Goal: Task Accomplishment & Management: Use online tool/utility

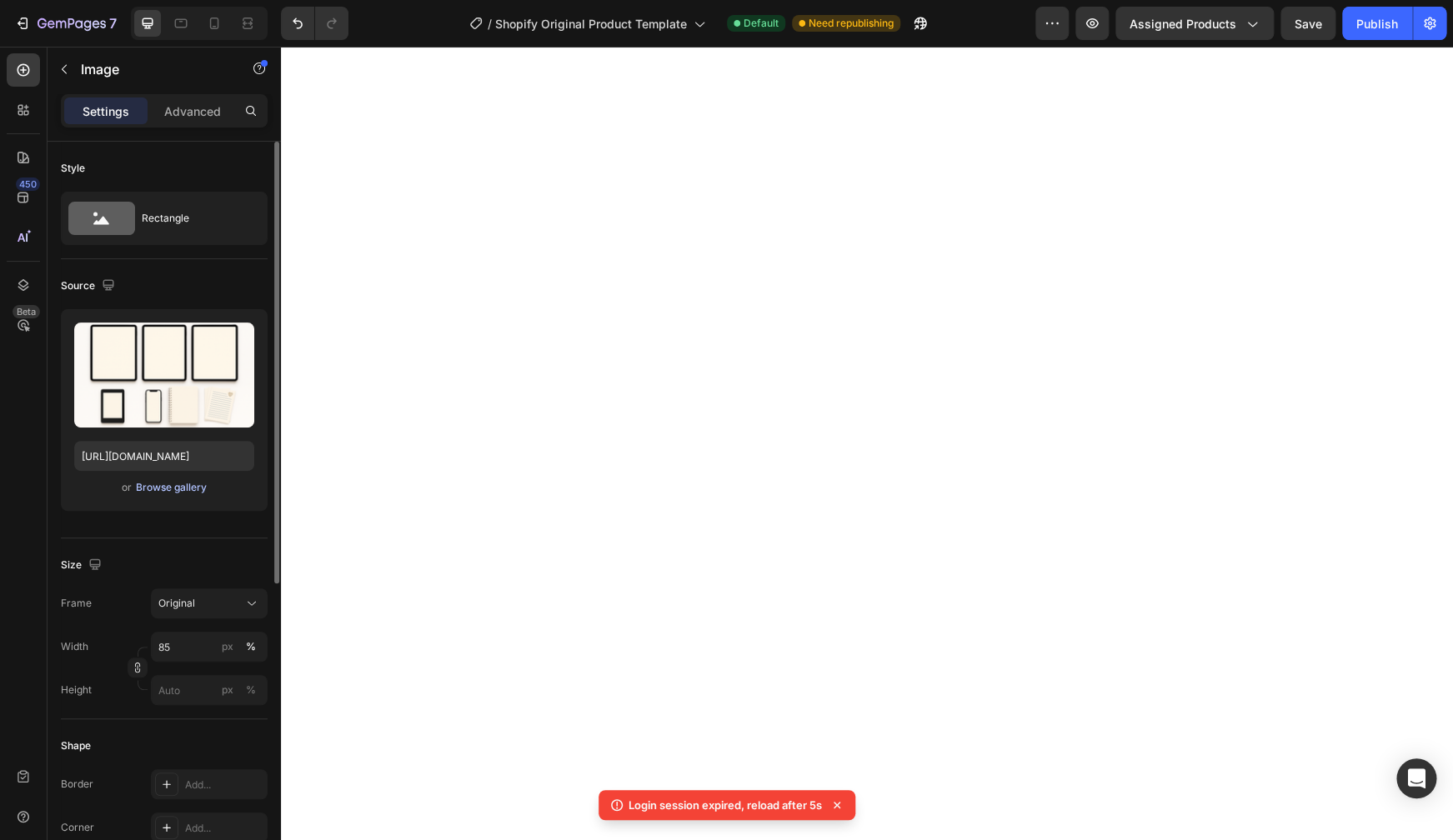
click at [151, 486] on div "Browse gallery" at bounding box center [171, 486] width 71 height 15
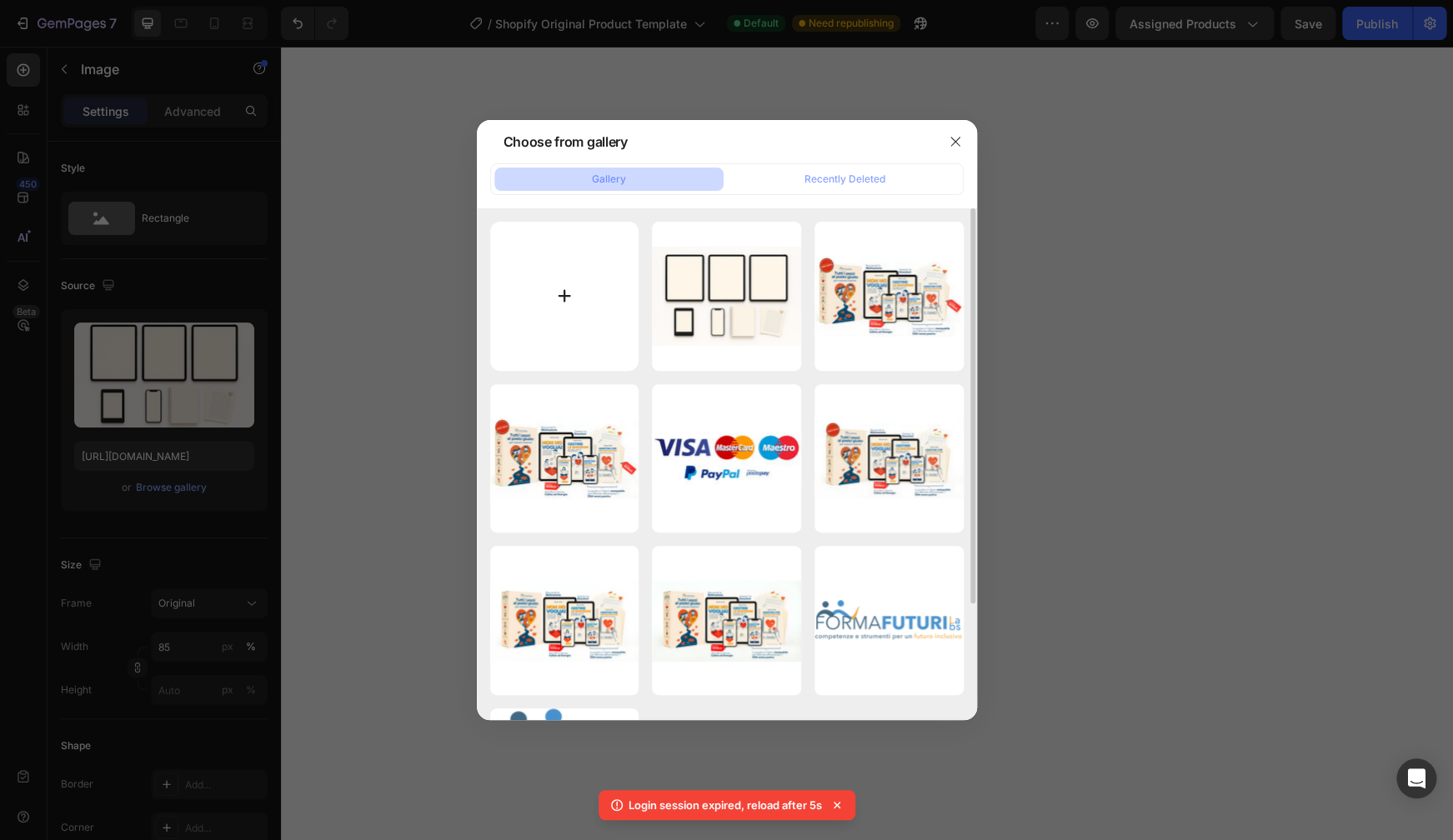
click at [553, 323] on input "file" at bounding box center [564, 296] width 149 height 149
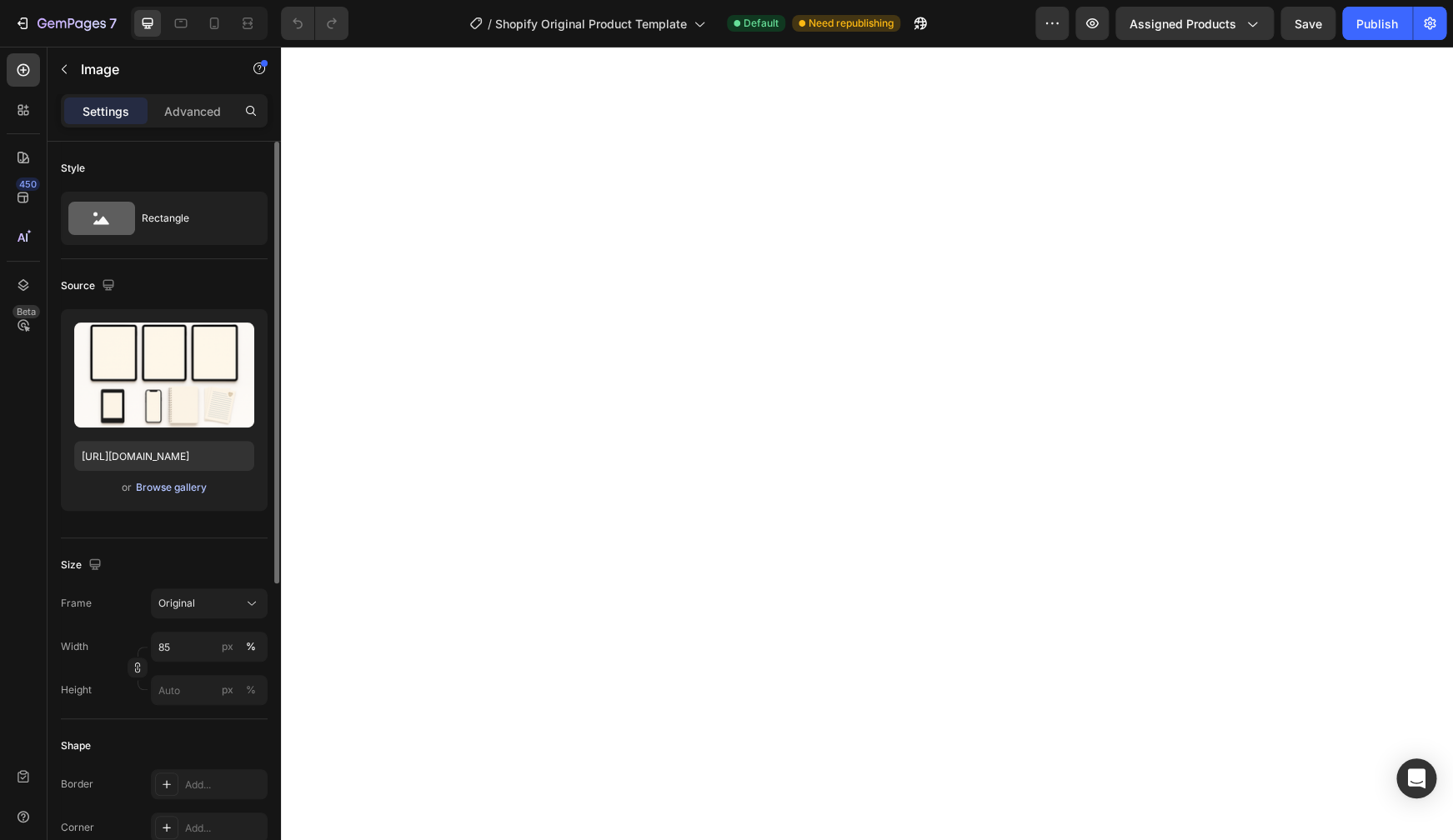
click at [182, 488] on div "Browse gallery" at bounding box center [171, 486] width 71 height 15
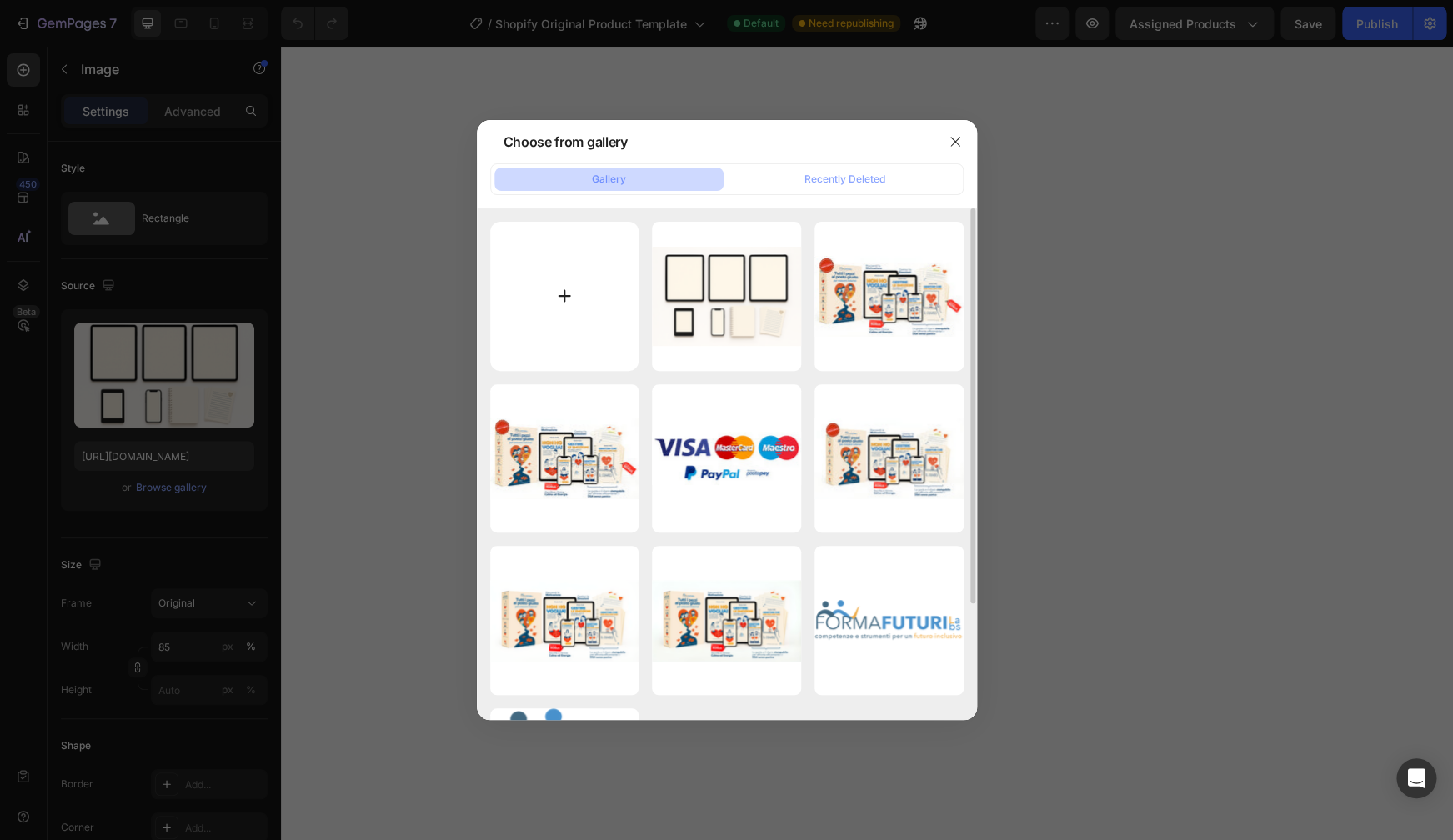
click at [597, 271] on input "file" at bounding box center [564, 296] width 149 height 149
type input "C:\fakepath\bundle 2.jpg"
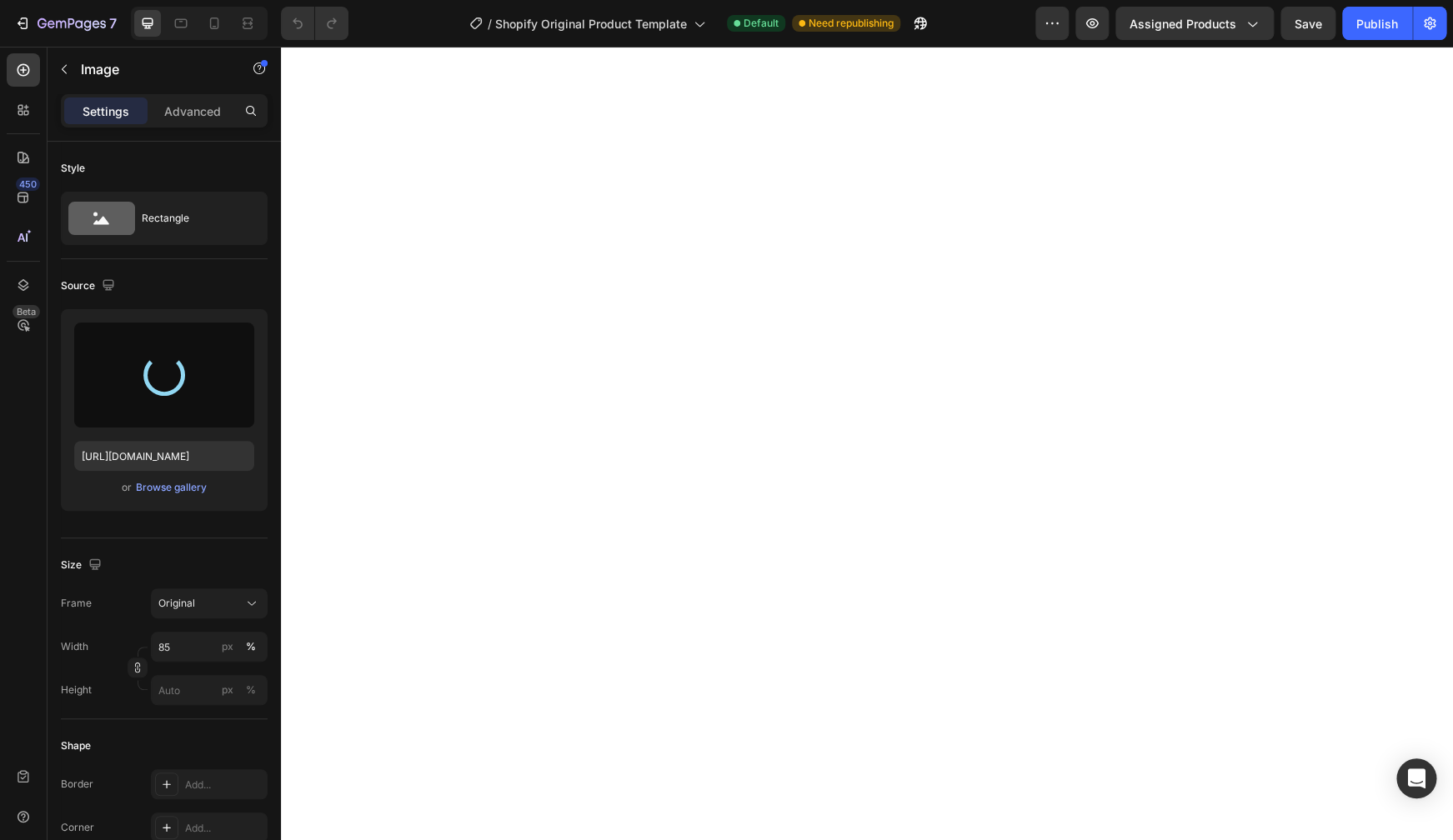
type input "[URL][DOMAIN_NAME]"
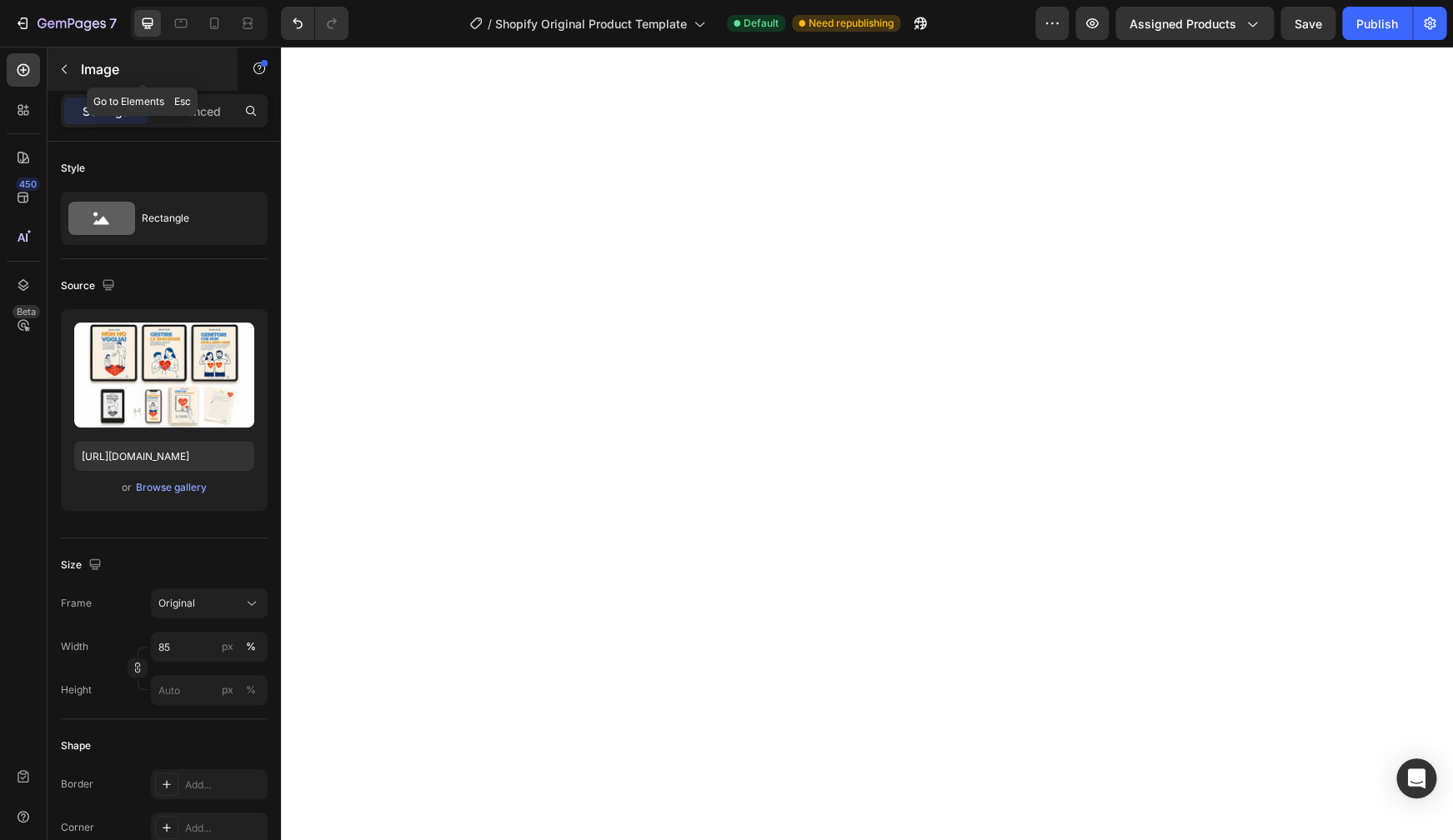
click at [68, 66] on icon "button" at bounding box center [64, 68] width 13 height 13
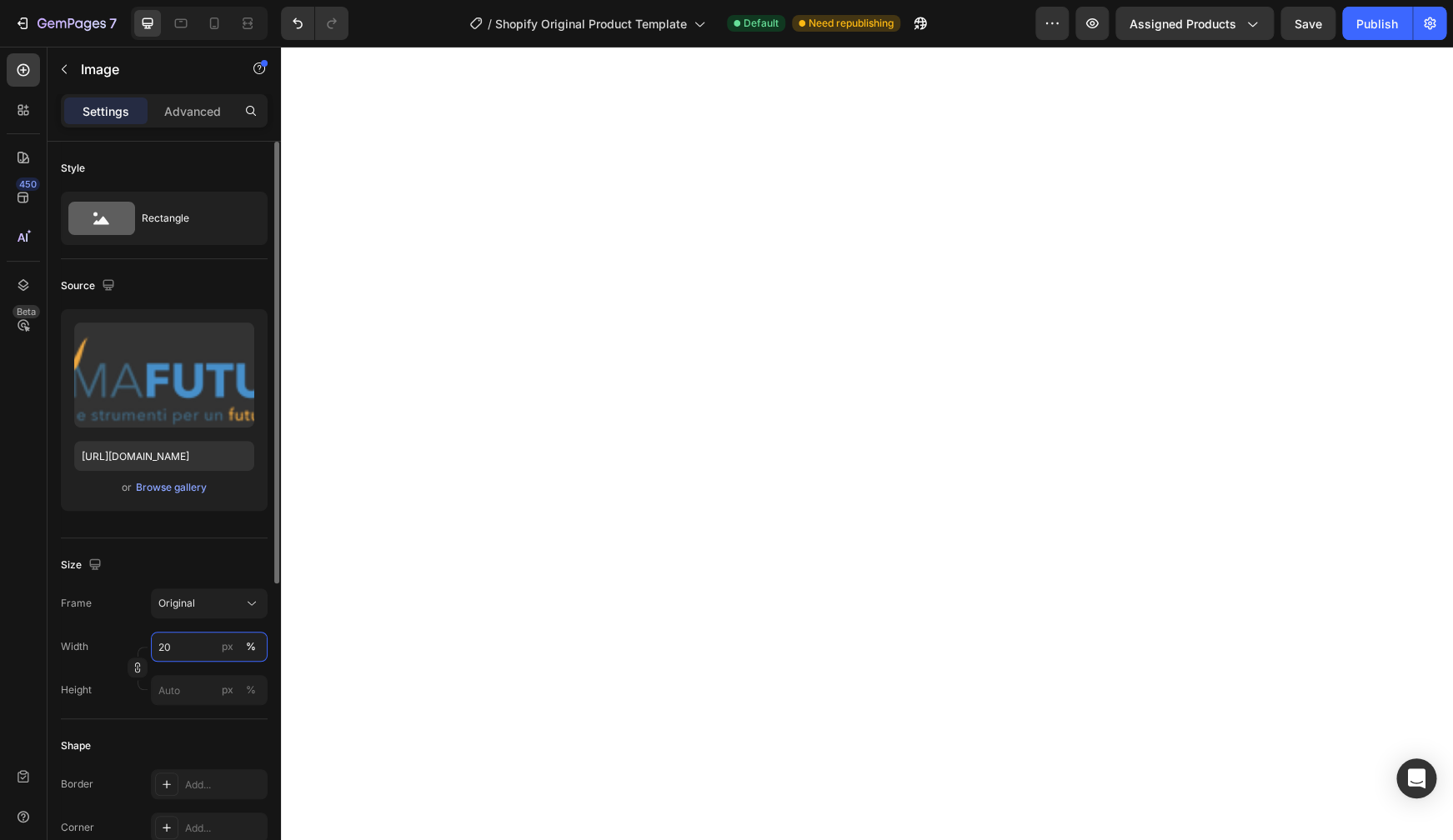
drag, startPoint x: 175, startPoint y: 649, endPoint x: 150, endPoint y: 646, distance: 25.2
click at [151, 646] on input "20" at bounding box center [209, 646] width 116 height 30
click at [172, 650] on input "20" at bounding box center [209, 646] width 116 height 30
click at [173, 650] on input "20" at bounding box center [209, 646] width 116 height 30
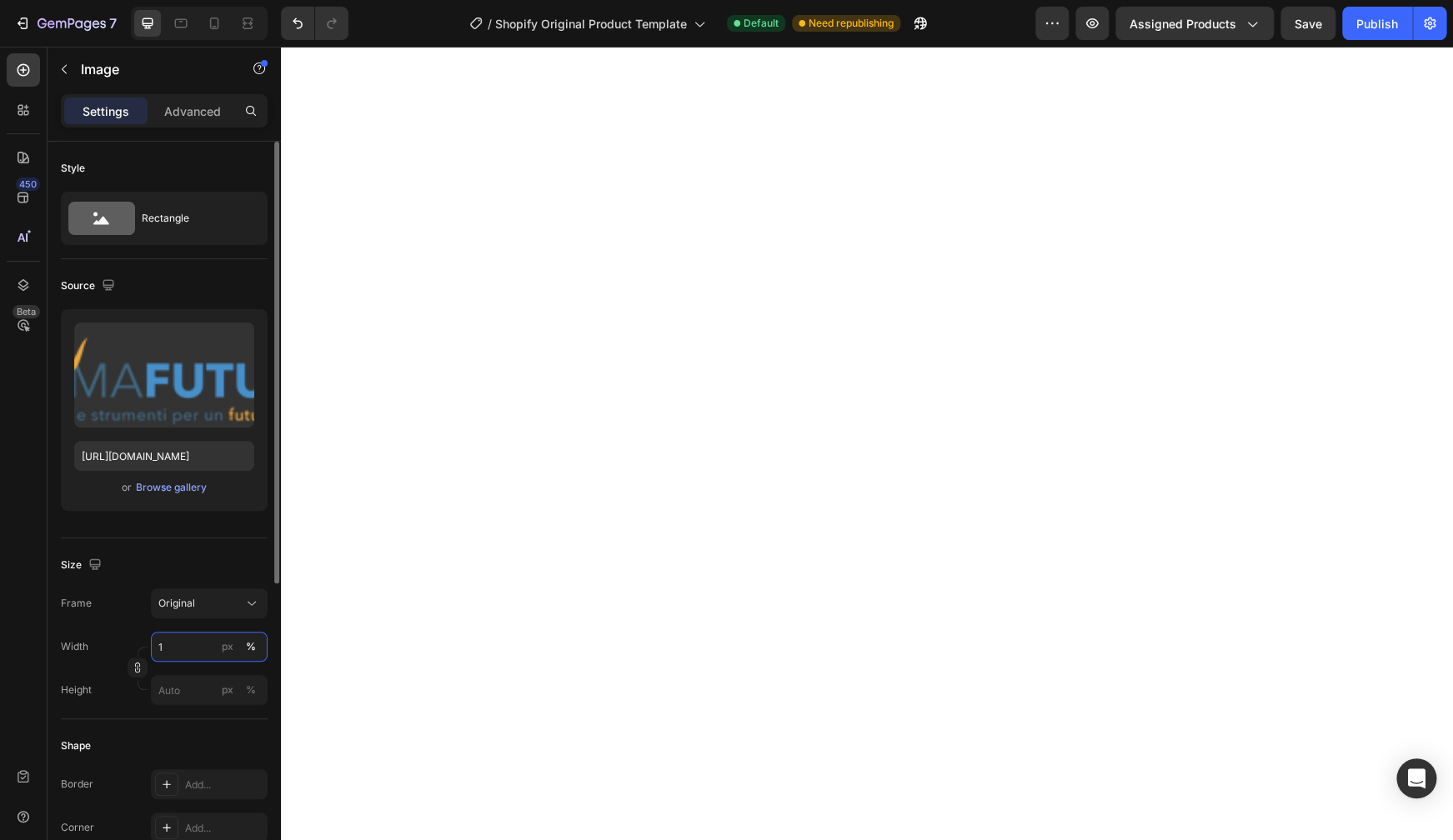
type input "15"
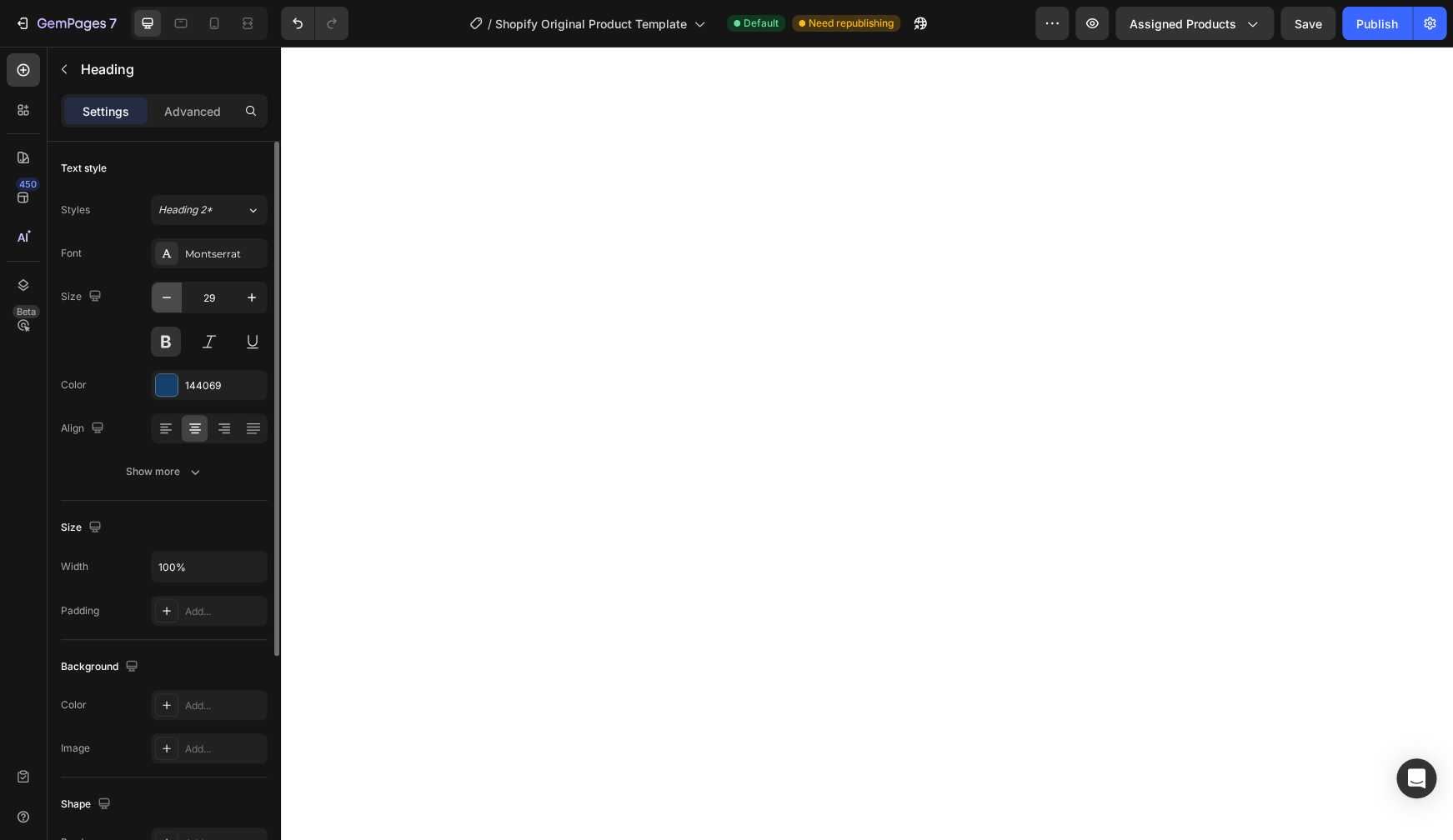
click at [169, 295] on icon "button" at bounding box center [167, 297] width 16 height 16
click at [169, 296] on icon "button" at bounding box center [167, 297] width 16 height 16
type input "25"
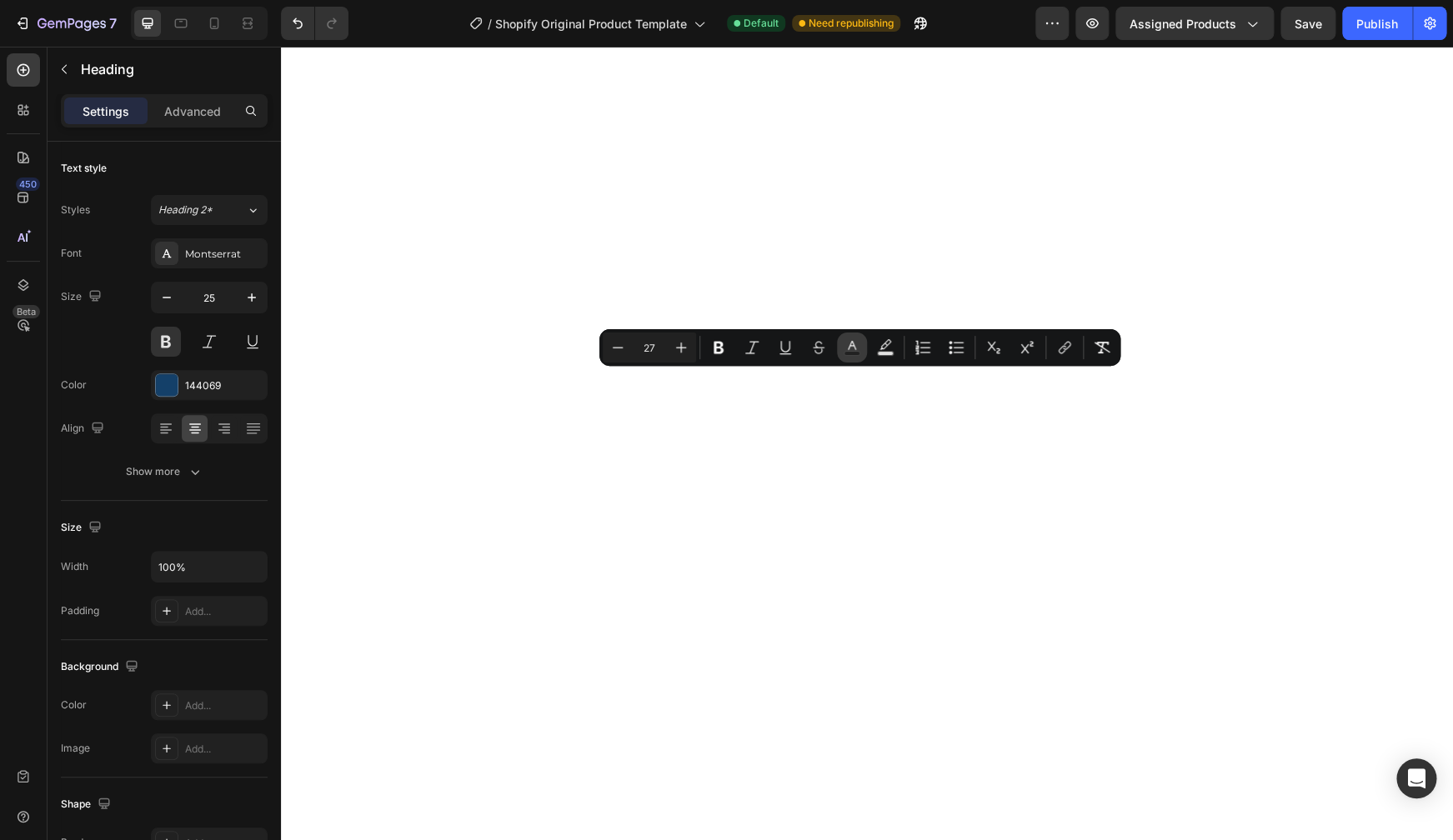
click at [854, 346] on icon "Editor contextual toolbar" at bounding box center [852, 345] width 9 height 9
type input "144069"
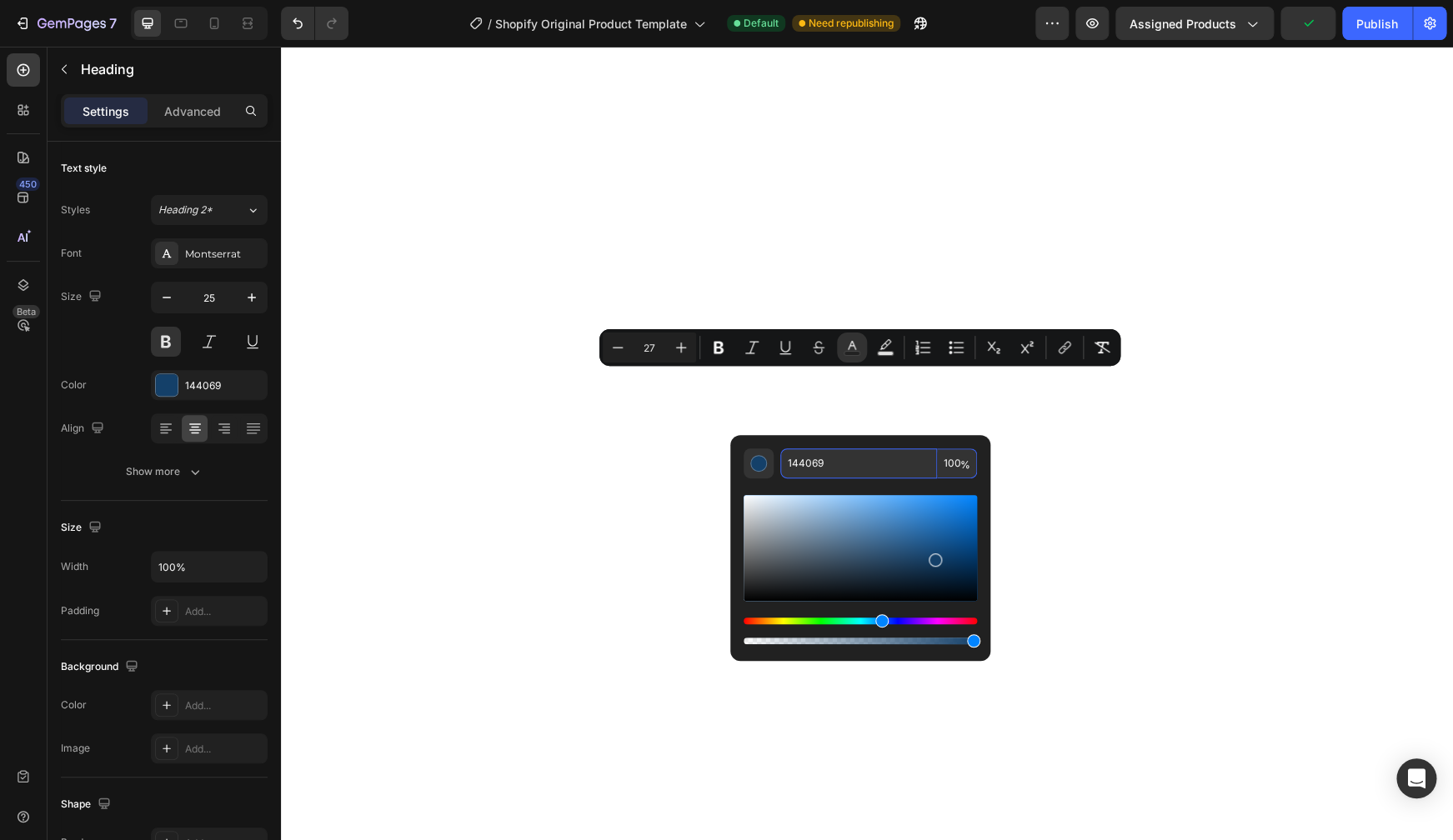
click at [829, 464] on input "144069" at bounding box center [859, 463] width 157 height 30
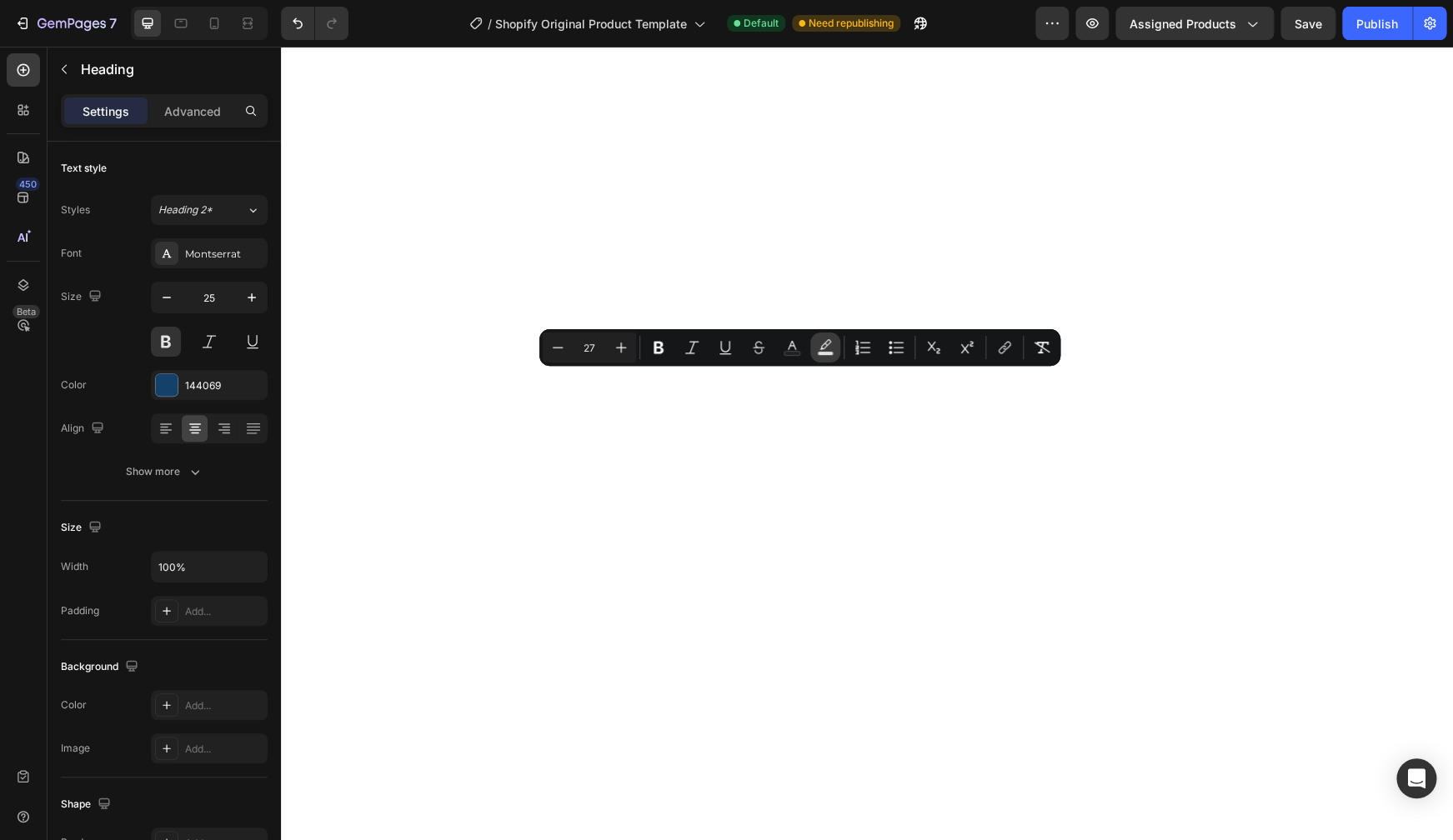
click at [819, 348] on icon "Editor contextual toolbar" at bounding box center [825, 347] width 16 height 16
type input "000000"
type input "77"
click at [878, 351] on icon "Editor contextual toolbar" at bounding box center [884, 347] width 16 height 16
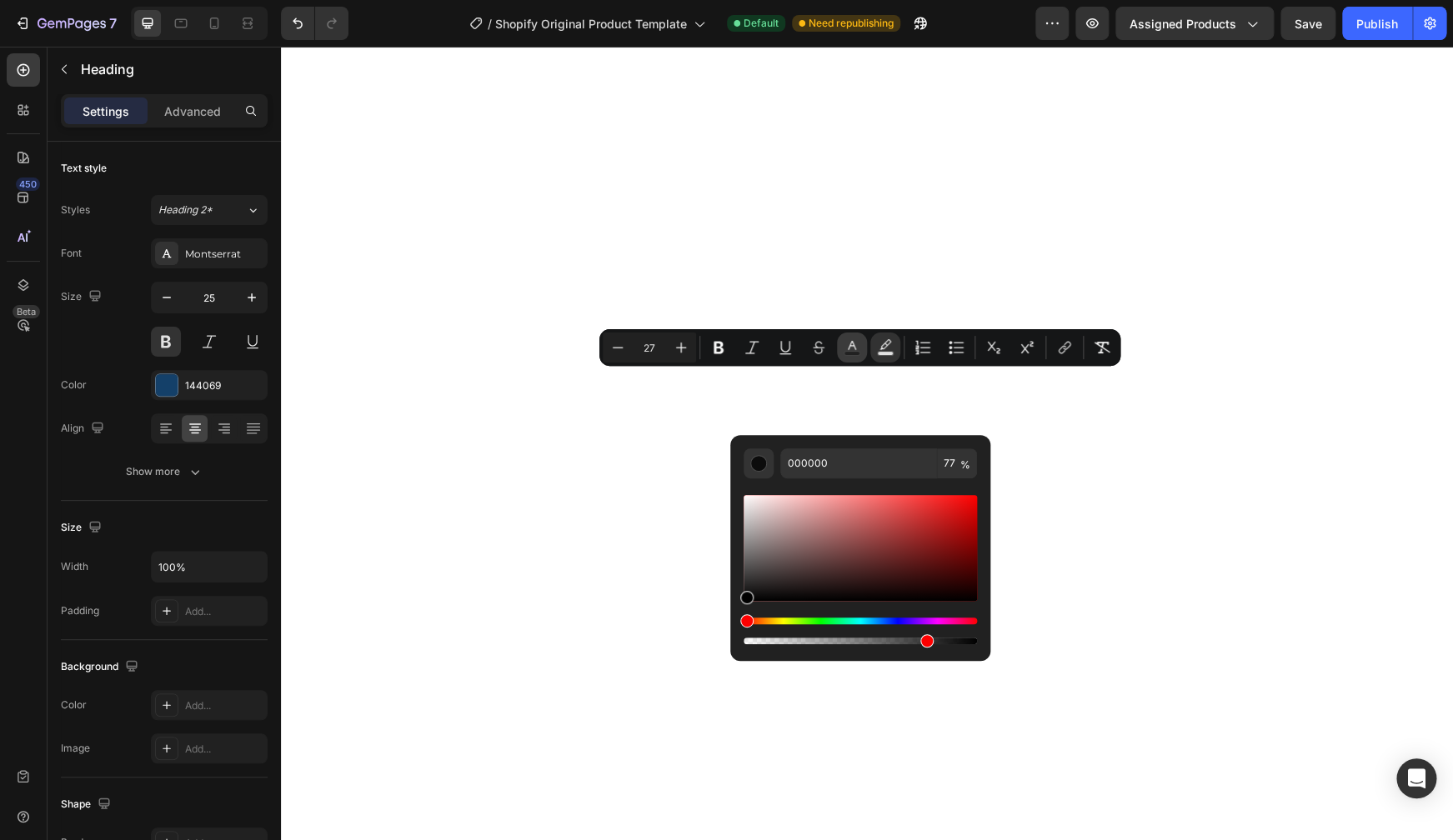
click at [848, 349] on icon "Editor contextual toolbar" at bounding box center [852, 345] width 9 height 9
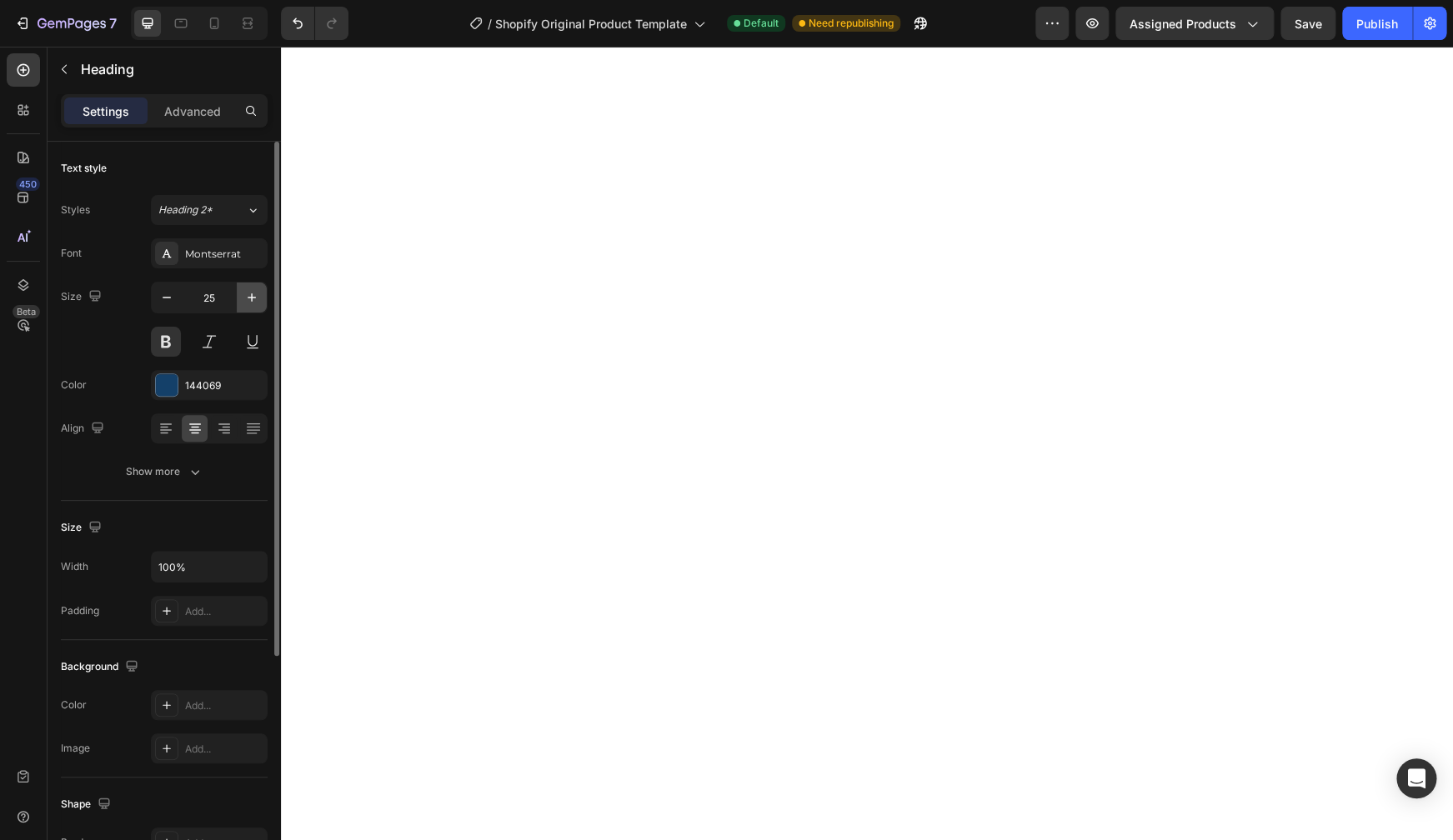
click at [244, 298] on icon "button" at bounding box center [251, 297] width 16 height 16
click at [170, 298] on icon "button" at bounding box center [167, 298] width 9 height 2
click at [201, 216] on span "Heading 2*" at bounding box center [186, 210] width 54 height 15
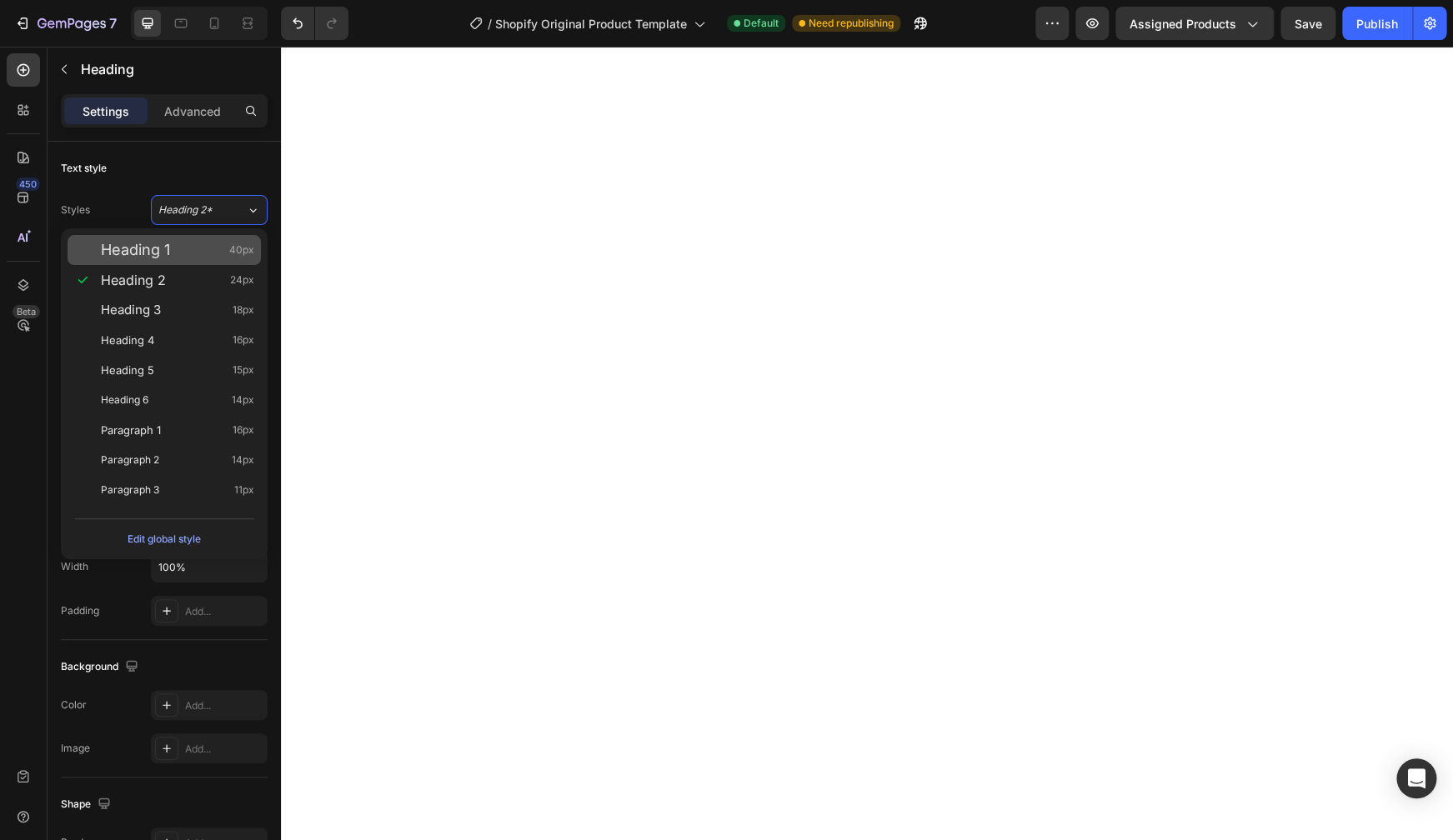
click at [180, 249] on div "Heading 1 40px" at bounding box center [178, 249] width 154 height 16
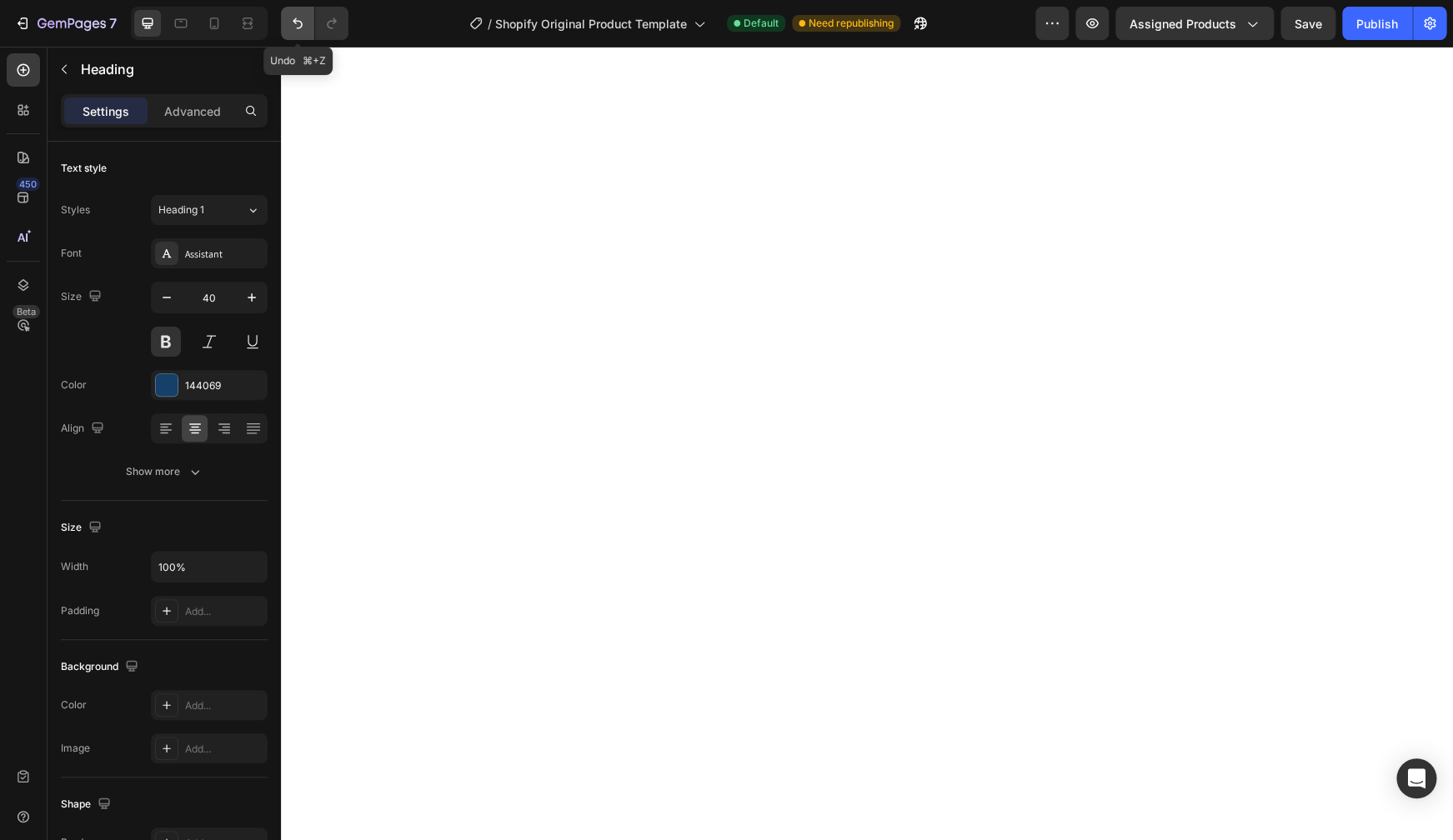
click at [301, 28] on icon "Undo/Redo" at bounding box center [298, 23] width 10 height 11
click at [251, 295] on icon "button" at bounding box center [251, 297] width 16 height 16
type input "27"
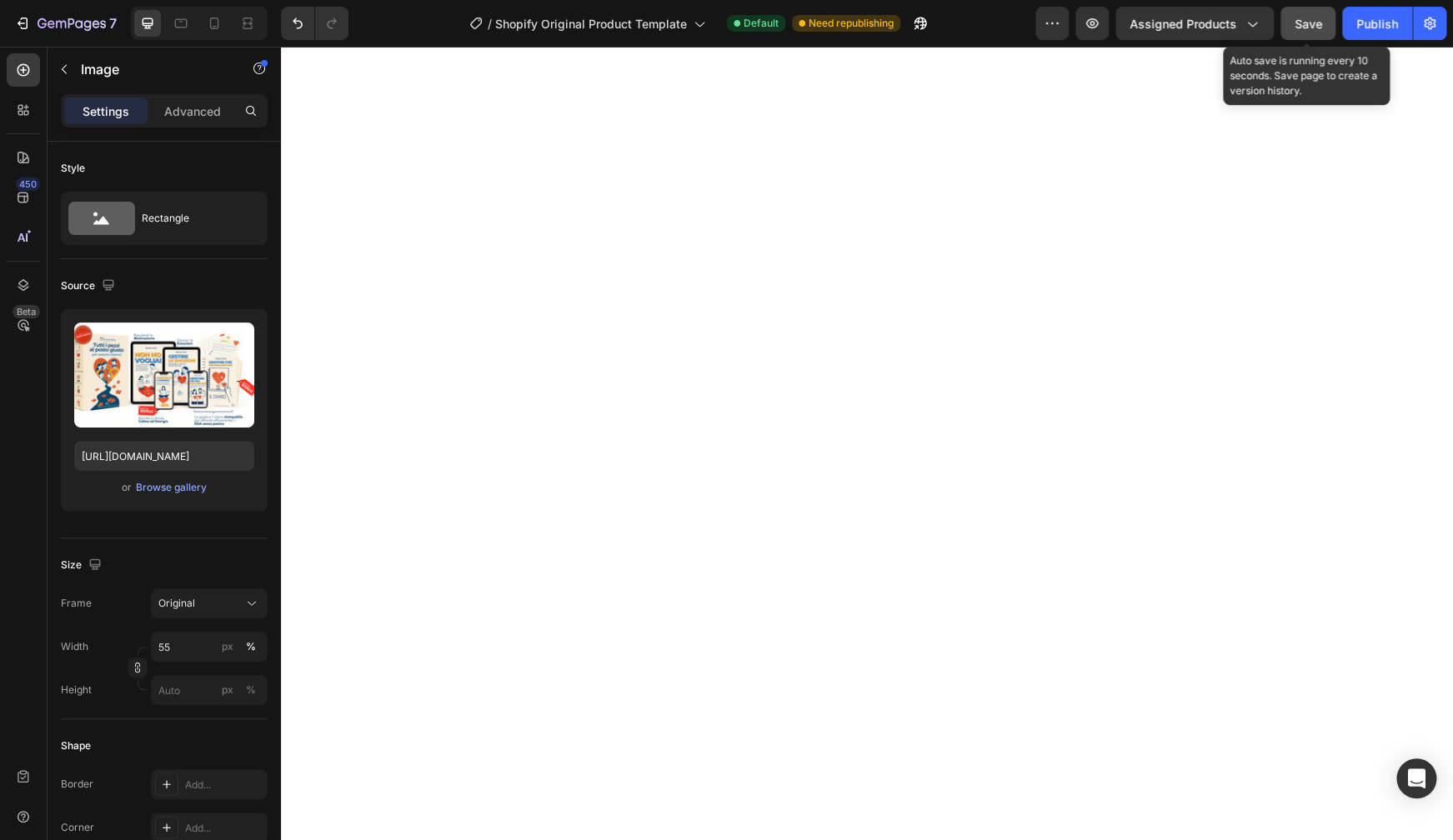
click at [1305, 28] on span "Save" at bounding box center [1308, 23] width 28 height 14
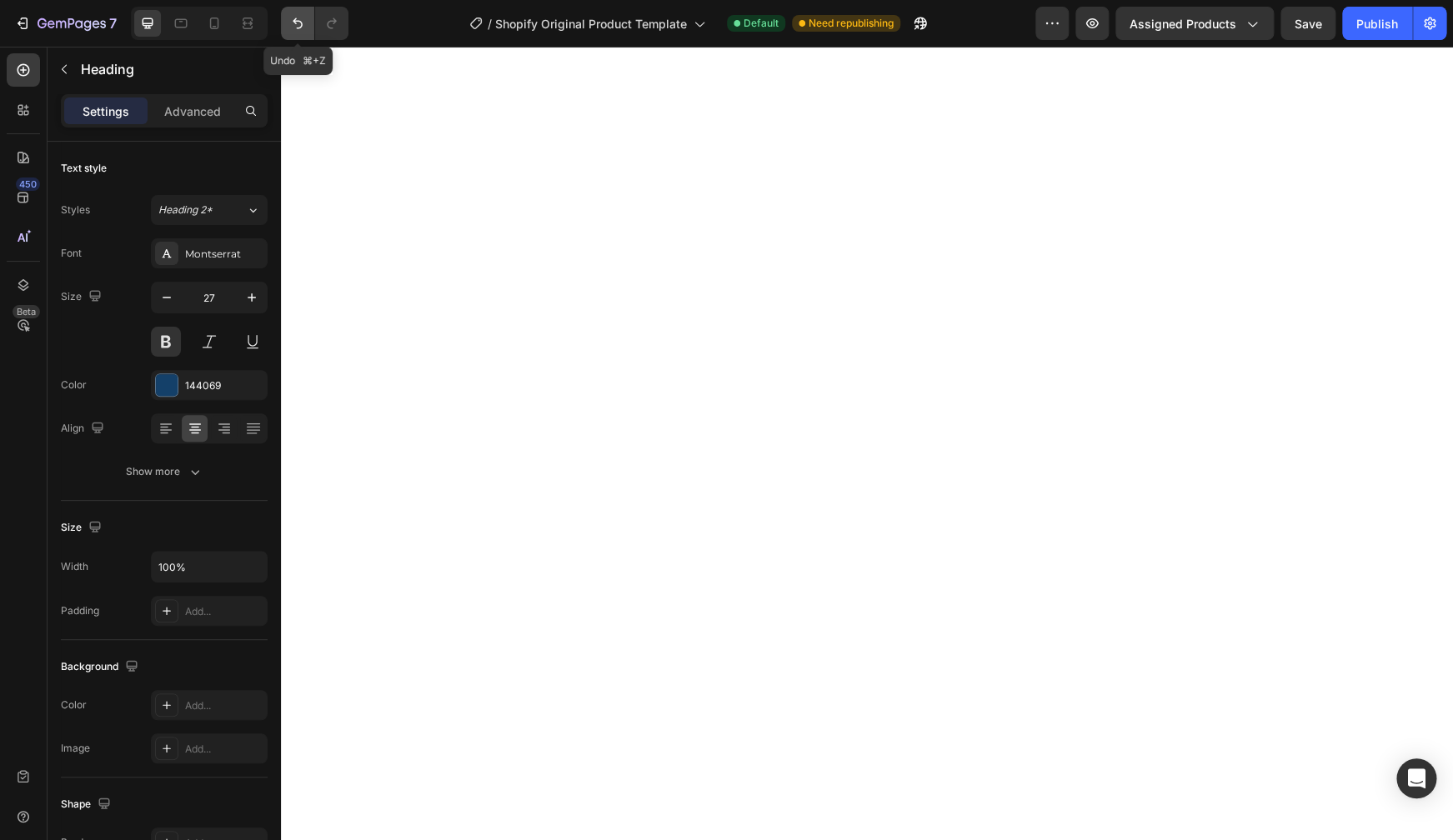
click at [298, 22] on icon "Undo/Redo" at bounding box center [297, 22] width 16 height 16
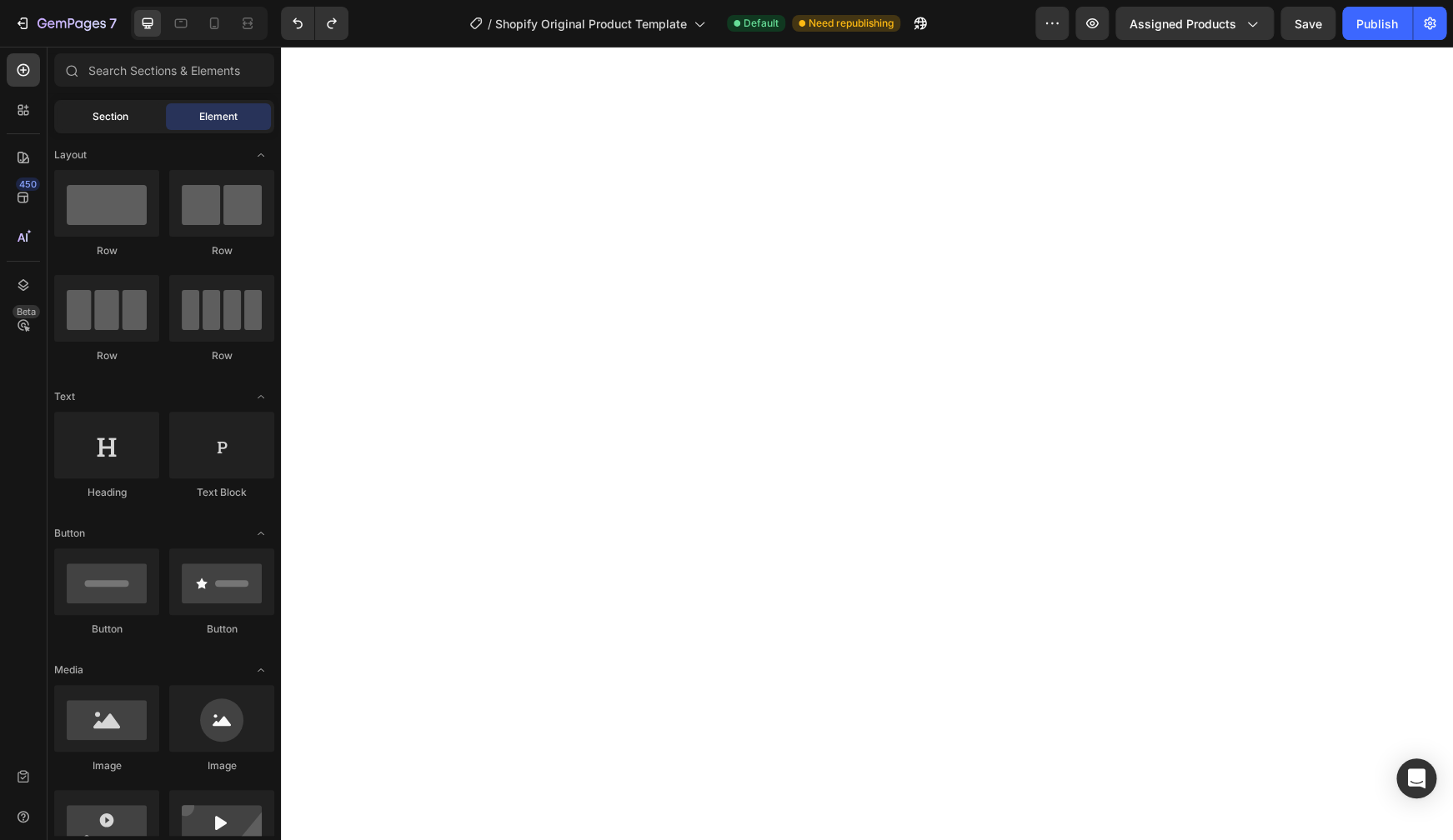
click at [129, 121] on span "Section" at bounding box center [110, 116] width 36 height 15
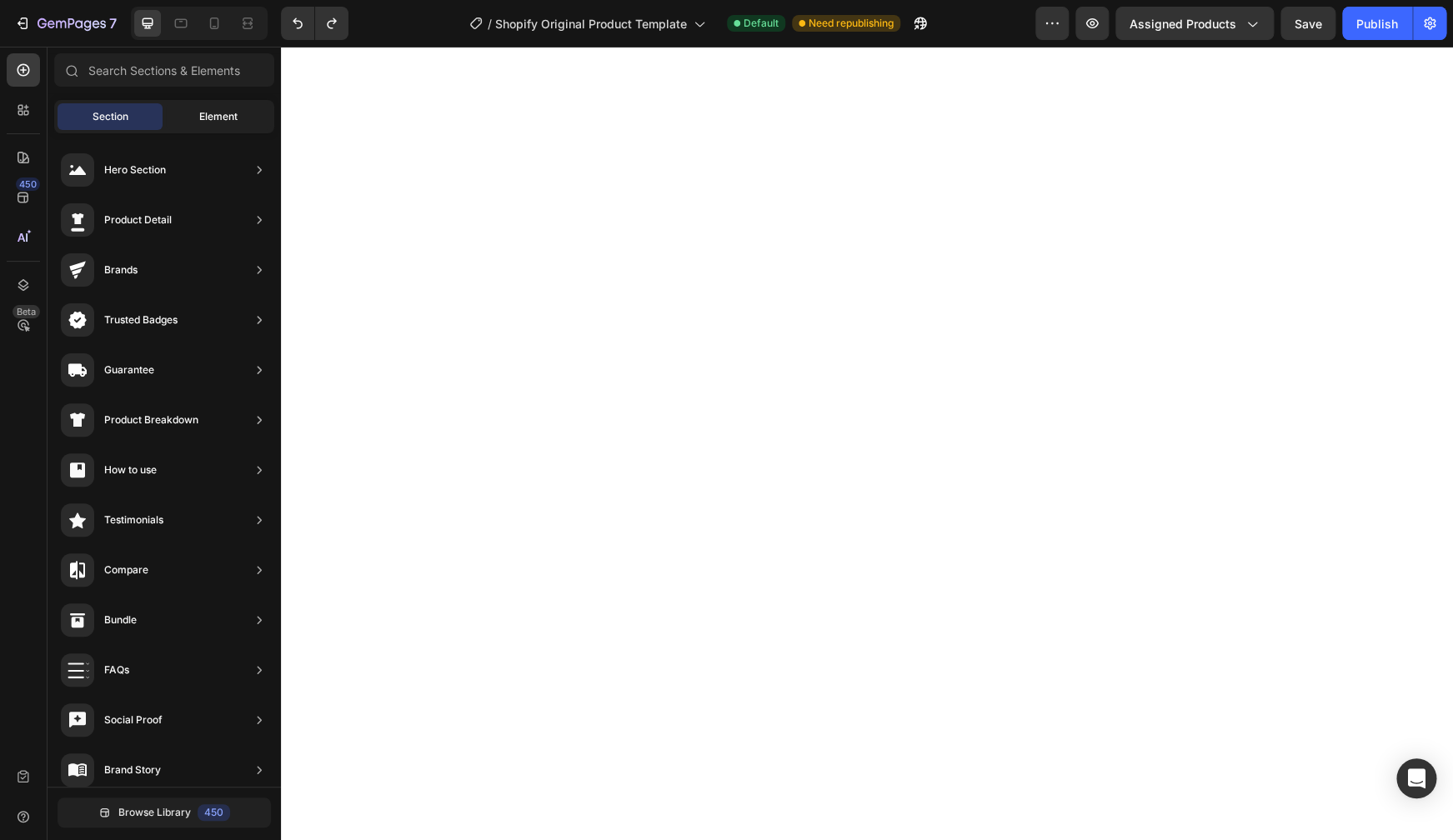
click at [225, 119] on span "Element" at bounding box center [218, 116] width 38 height 15
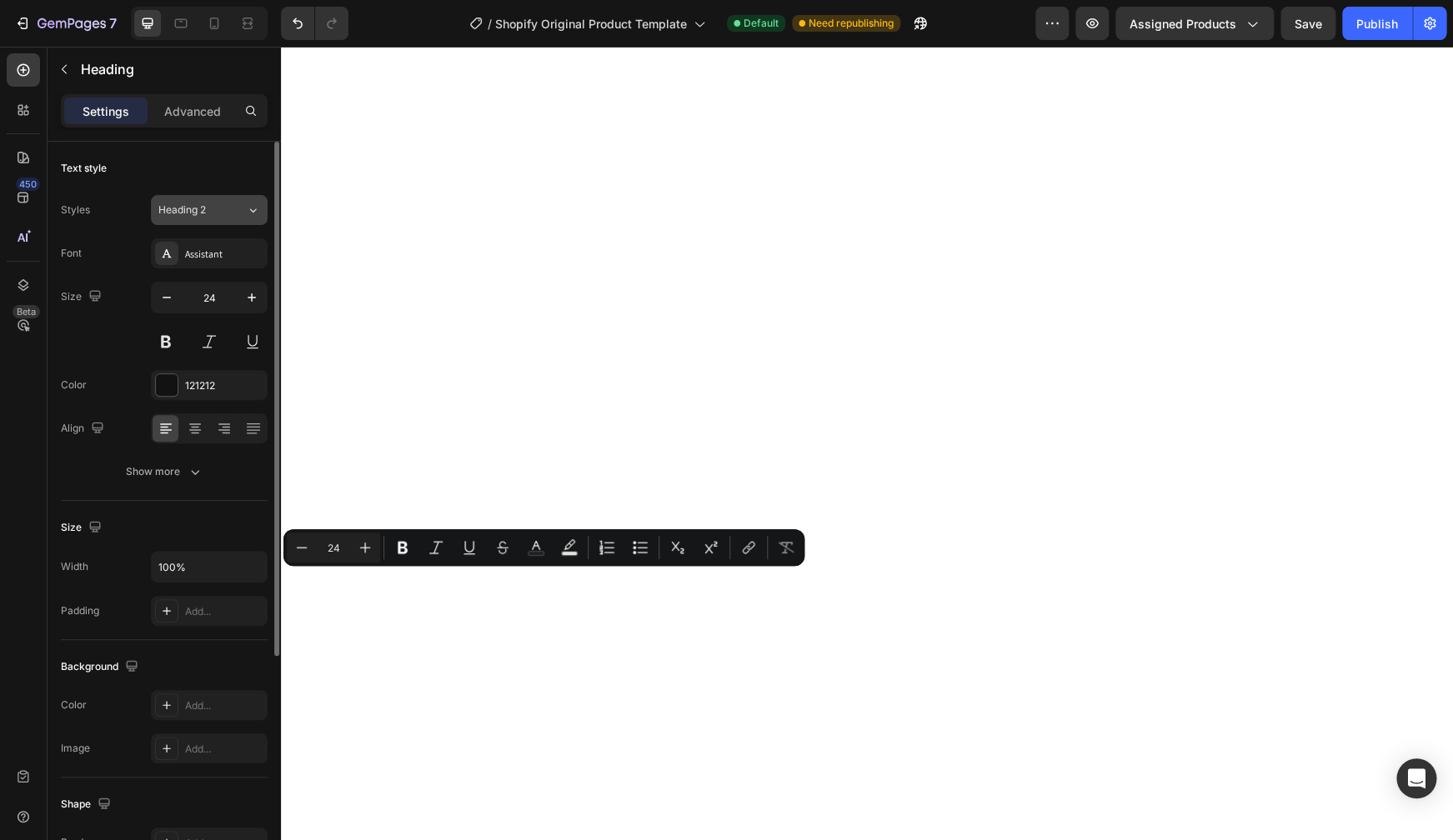
click at [202, 214] on span "Heading 2" at bounding box center [182, 210] width 47 height 15
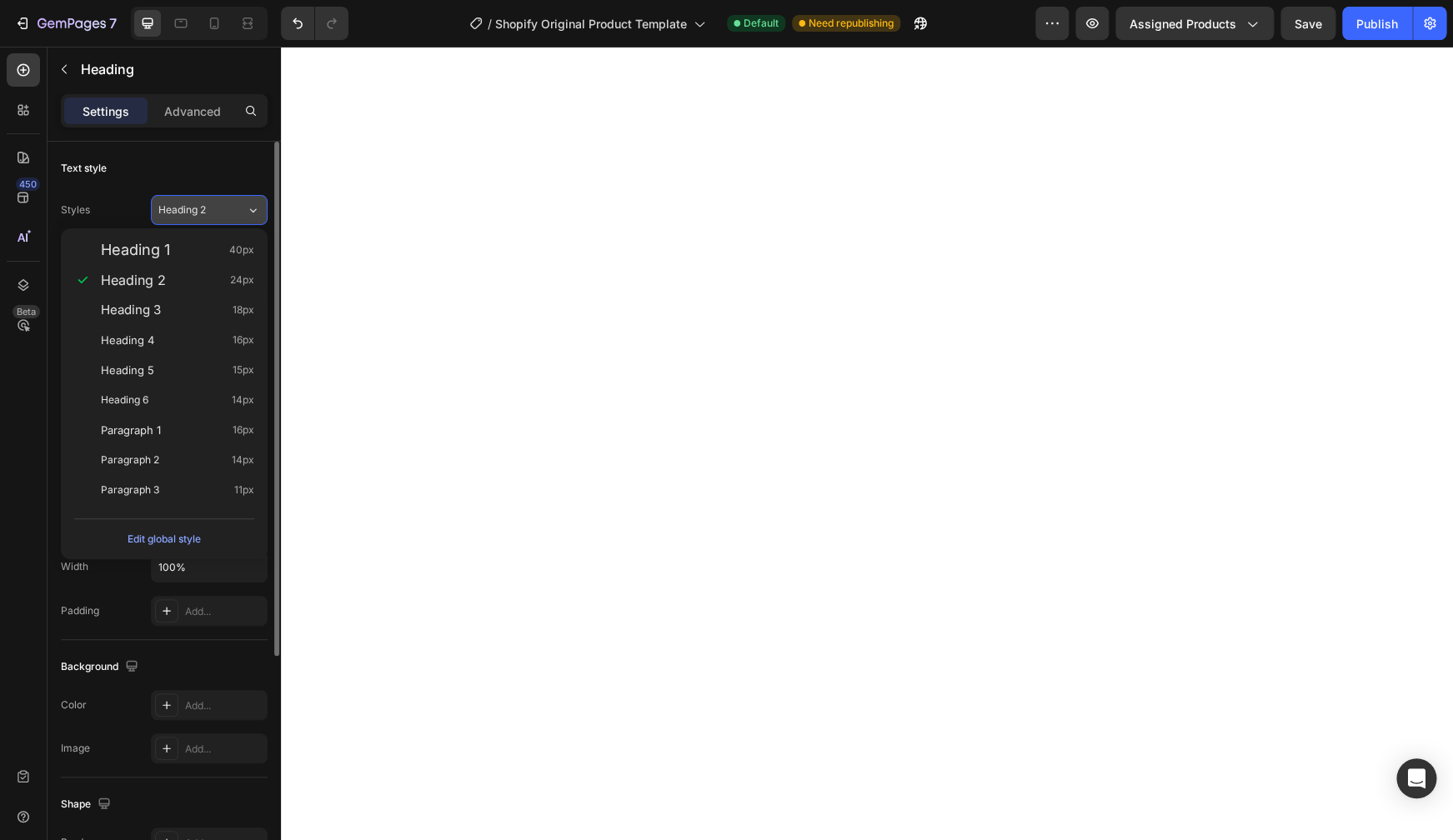
click at [202, 214] on span "Heading 2" at bounding box center [182, 210] width 47 height 15
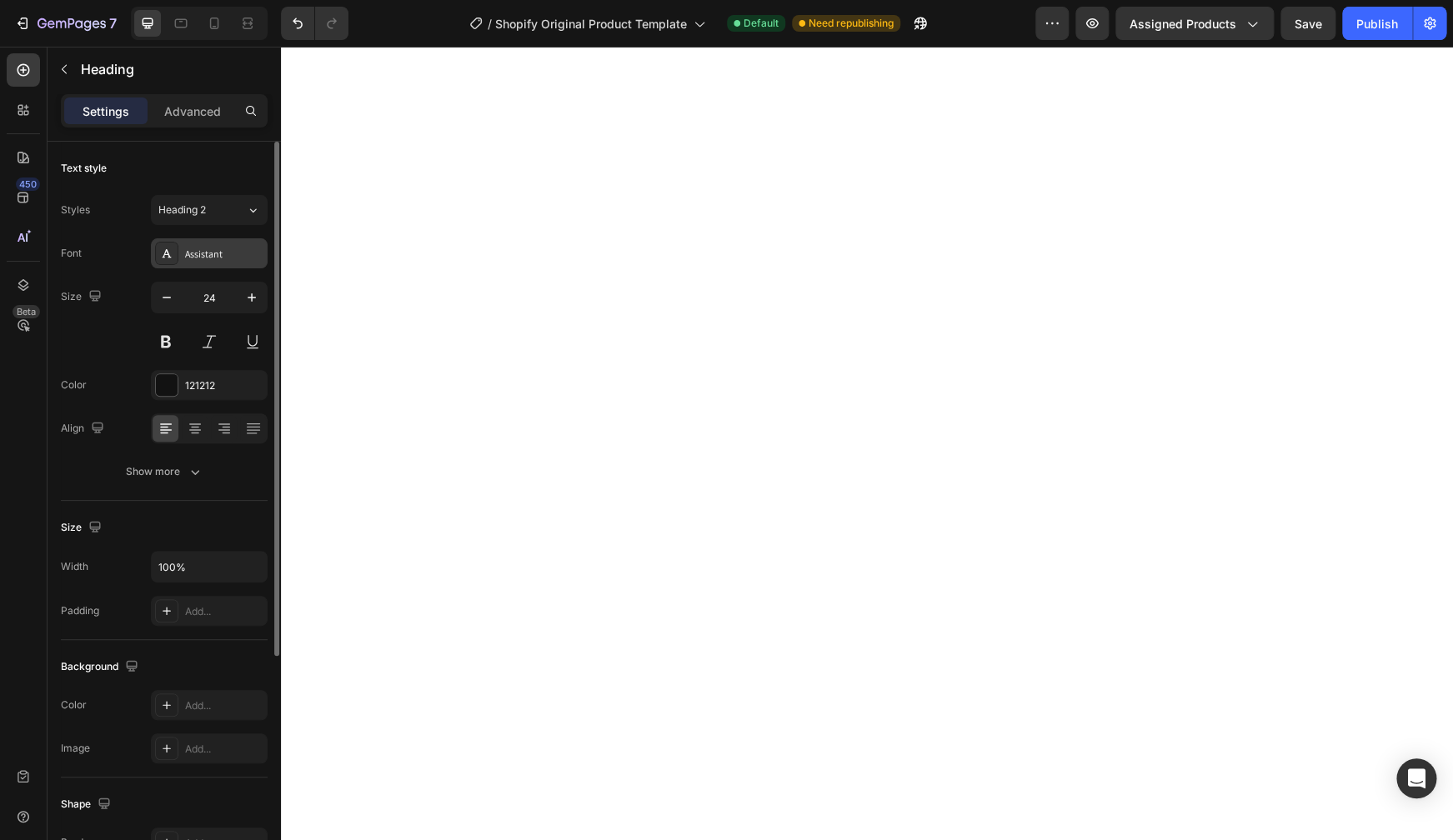
click at [214, 255] on div "Assistant" at bounding box center [223, 254] width 79 height 15
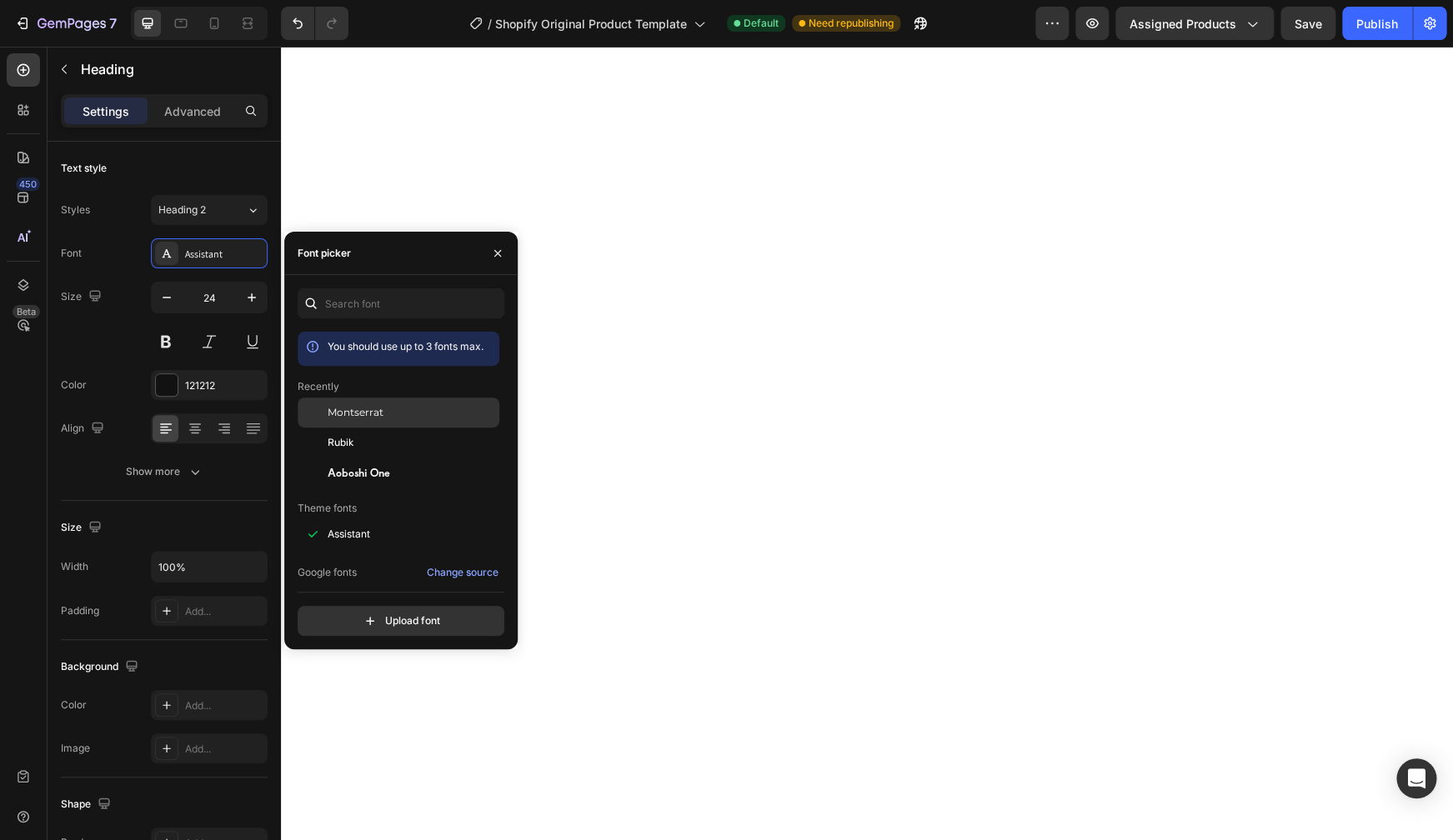
click at [391, 420] on div "Montserrat" at bounding box center [412, 412] width 168 height 15
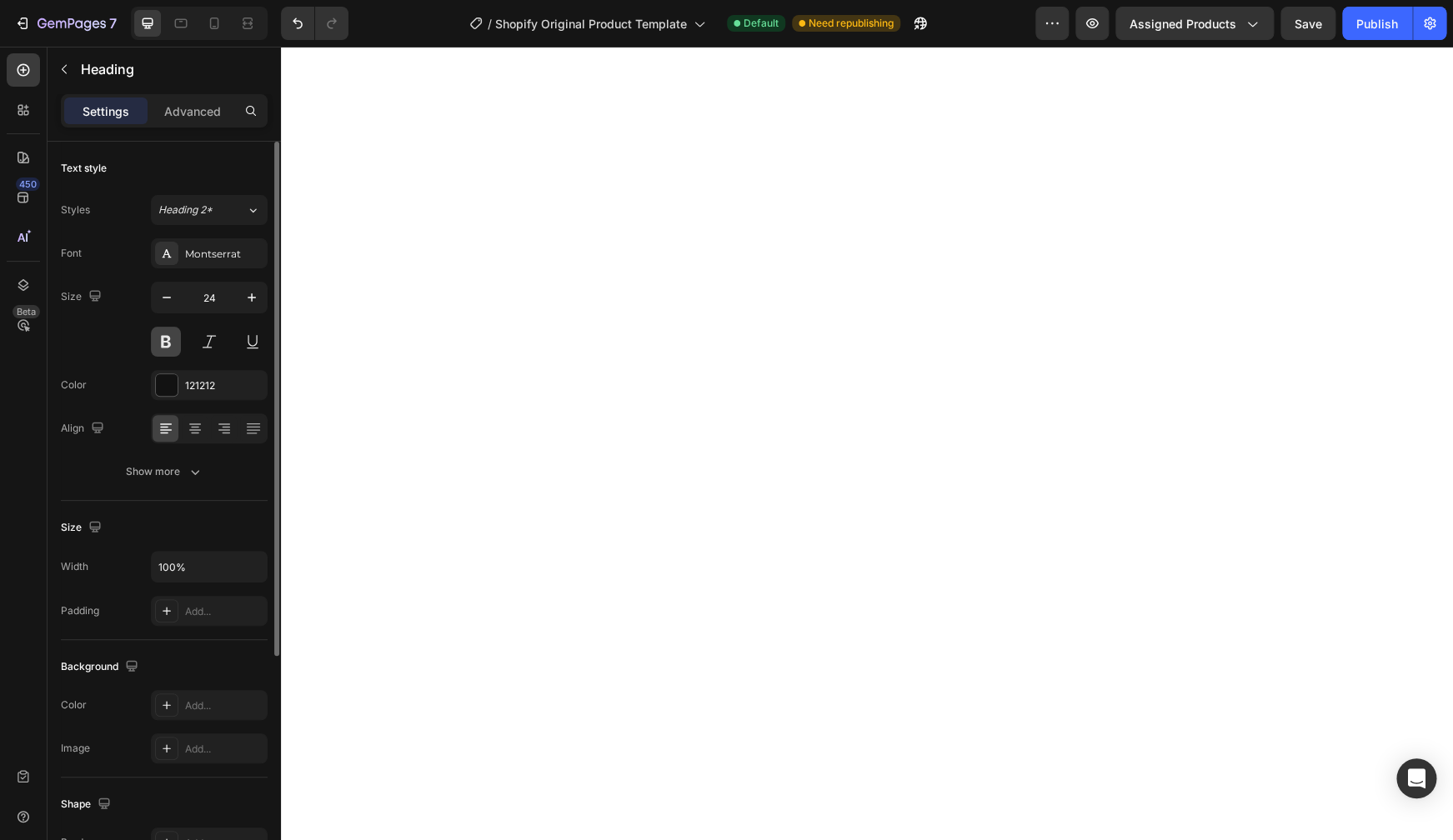
click at [165, 344] on button at bounding box center [166, 342] width 30 height 30
click at [173, 385] on div at bounding box center [167, 385] width 22 height 22
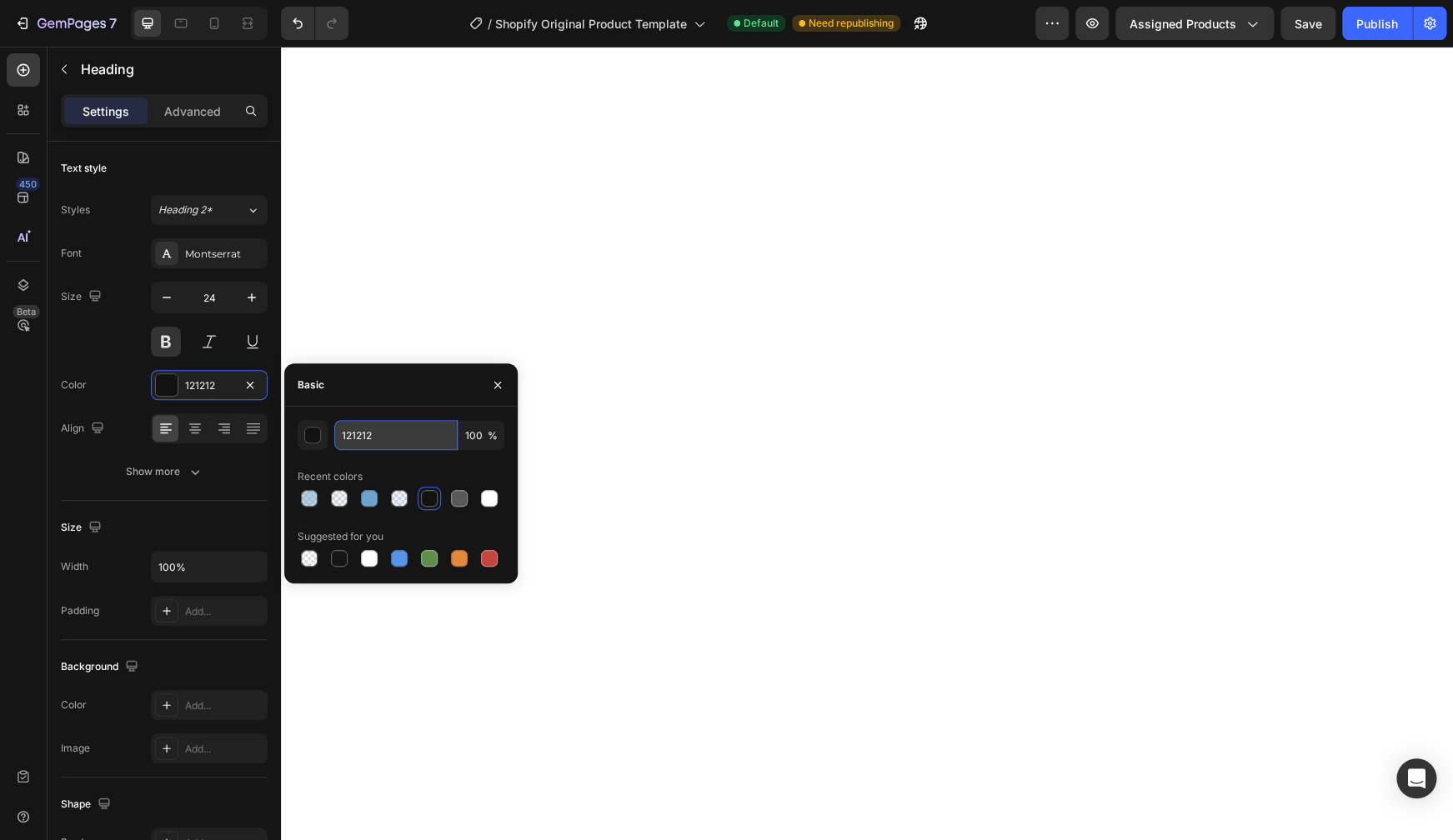
click at [374, 435] on input "121212" at bounding box center [395, 435] width 123 height 30
type input "144069"
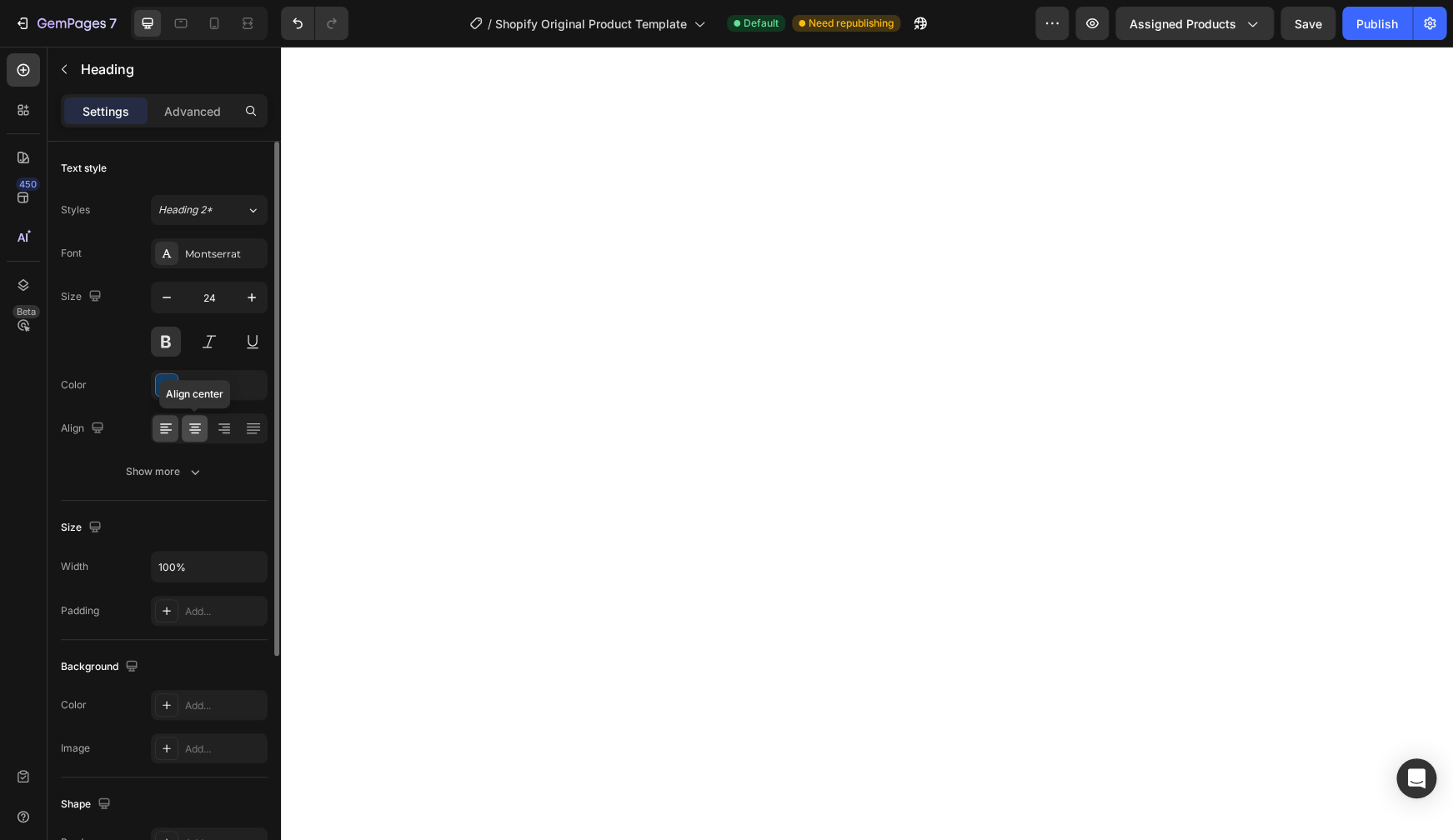
click at [193, 428] on icon at bounding box center [195, 428] width 9 height 2
click at [195, 471] on icon "button" at bounding box center [194, 471] width 16 height 16
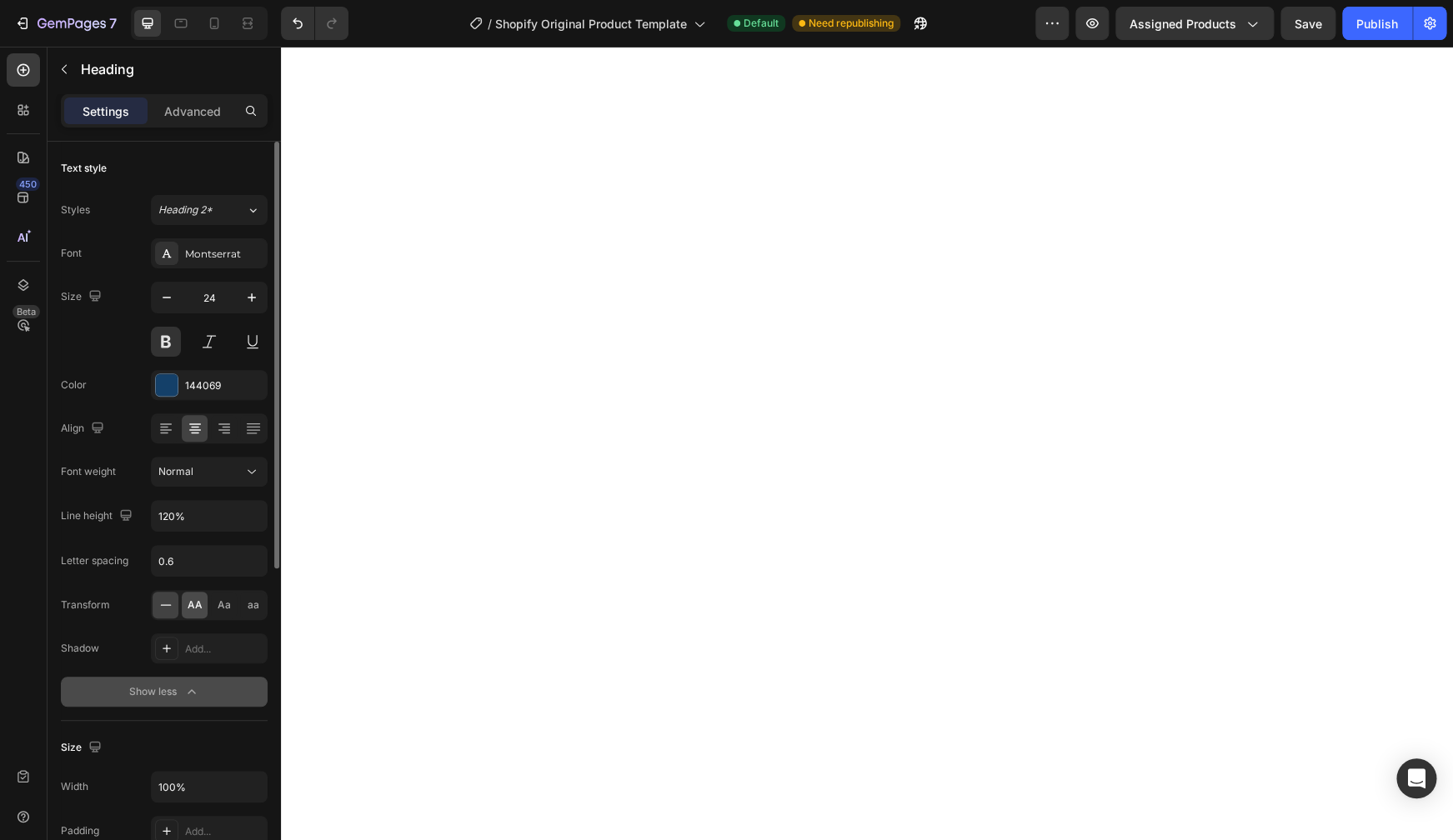
click at [198, 599] on span "AA" at bounding box center [194, 605] width 15 height 15
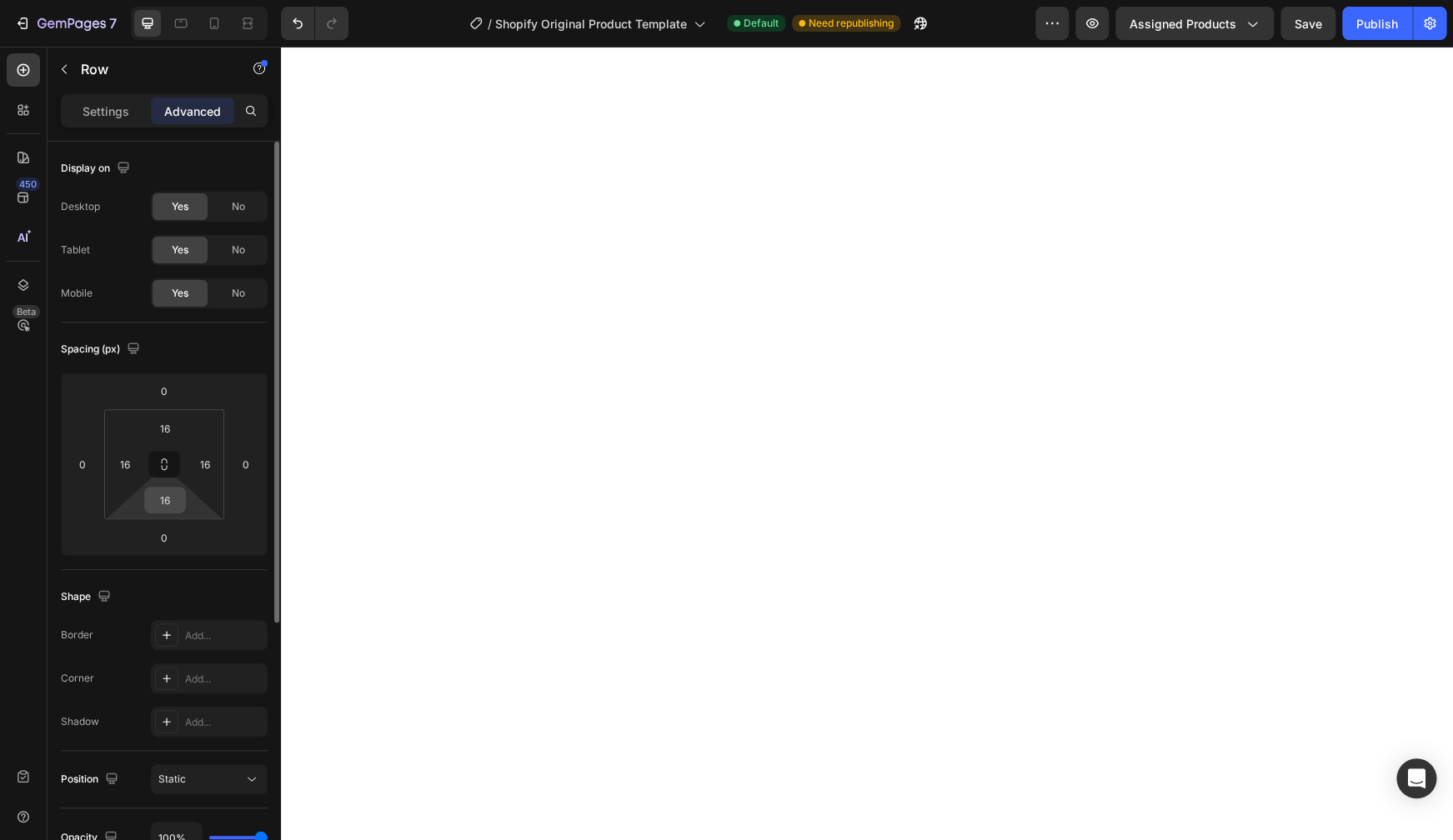
click at [167, 505] on input "16" at bounding box center [165, 499] width 34 height 25
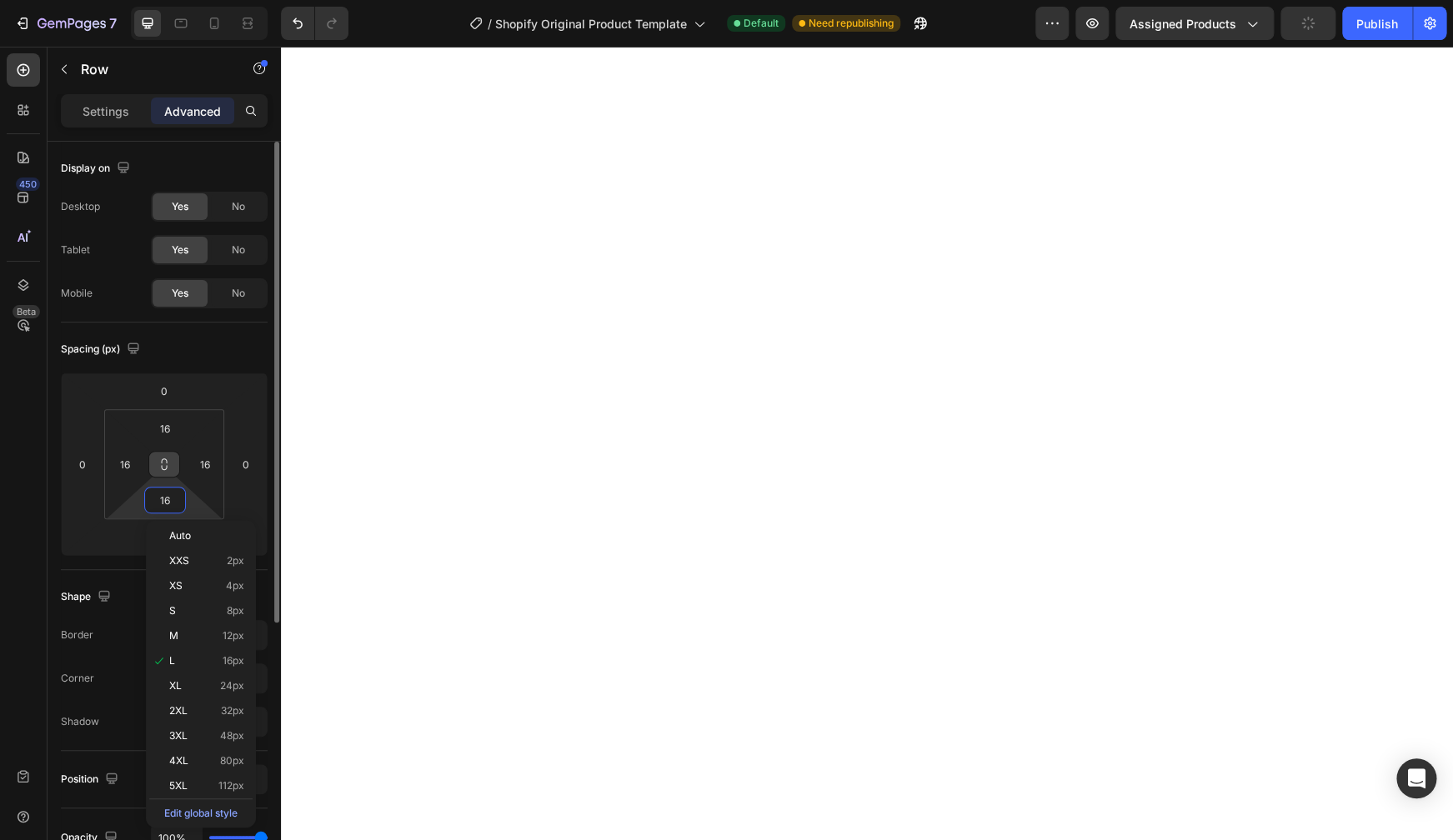
drag, startPoint x: 162, startPoint y: 462, endPoint x: 170, endPoint y: 472, distance: 12.8
click at [163, 462] on icon at bounding box center [164, 463] width 13 height 13
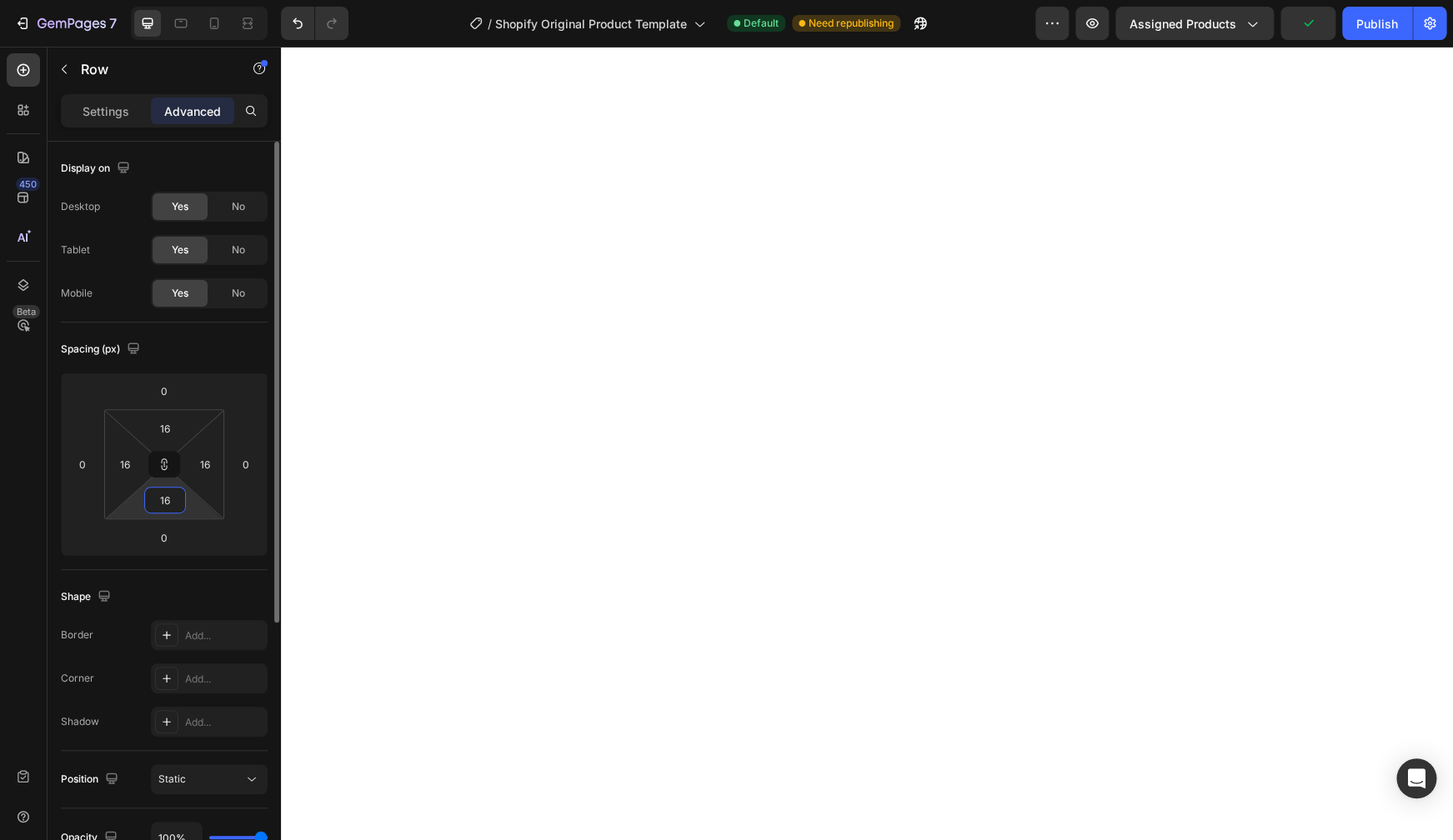
click at [175, 502] on input "16" at bounding box center [165, 499] width 34 height 25
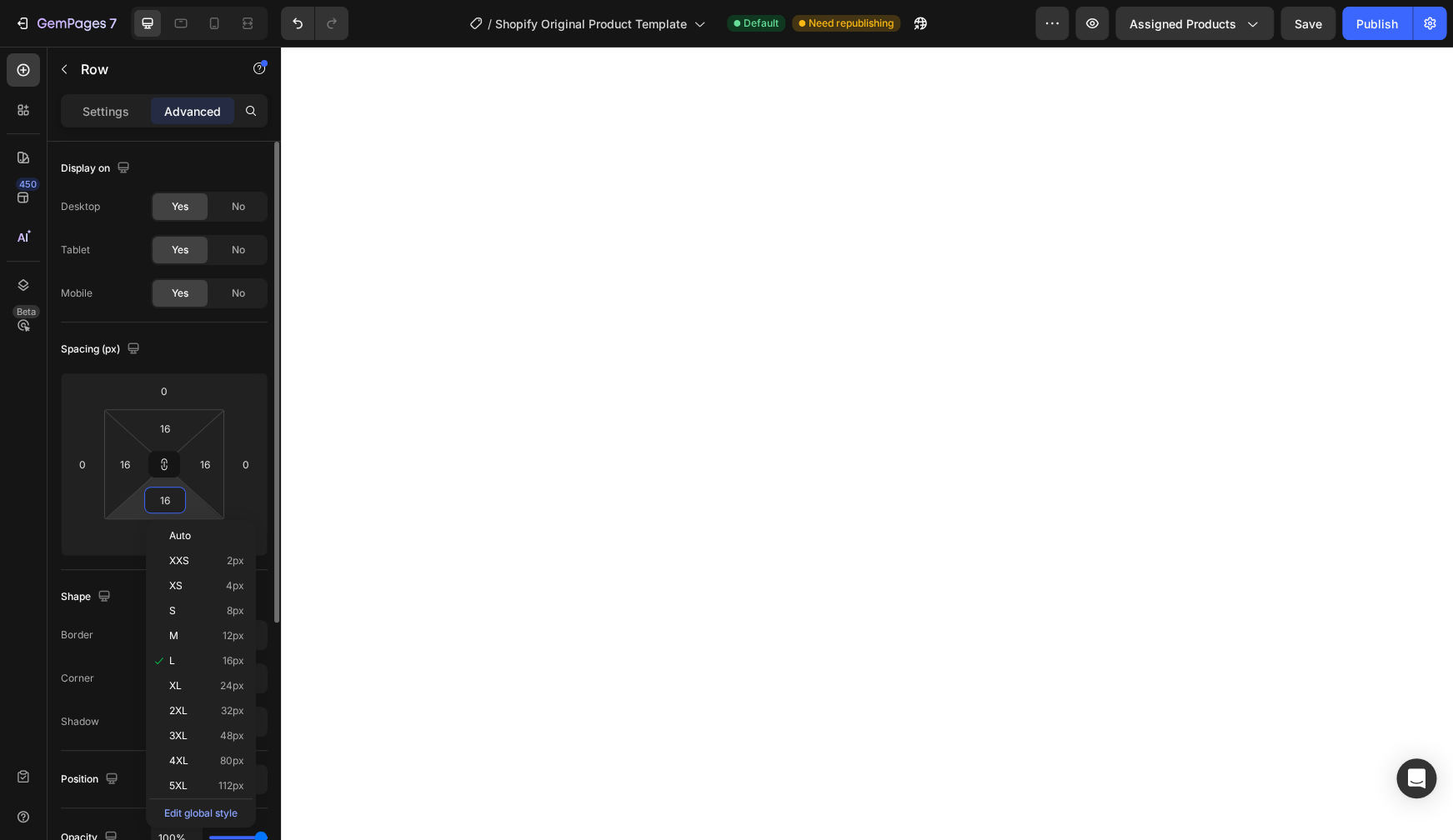
type input "0"
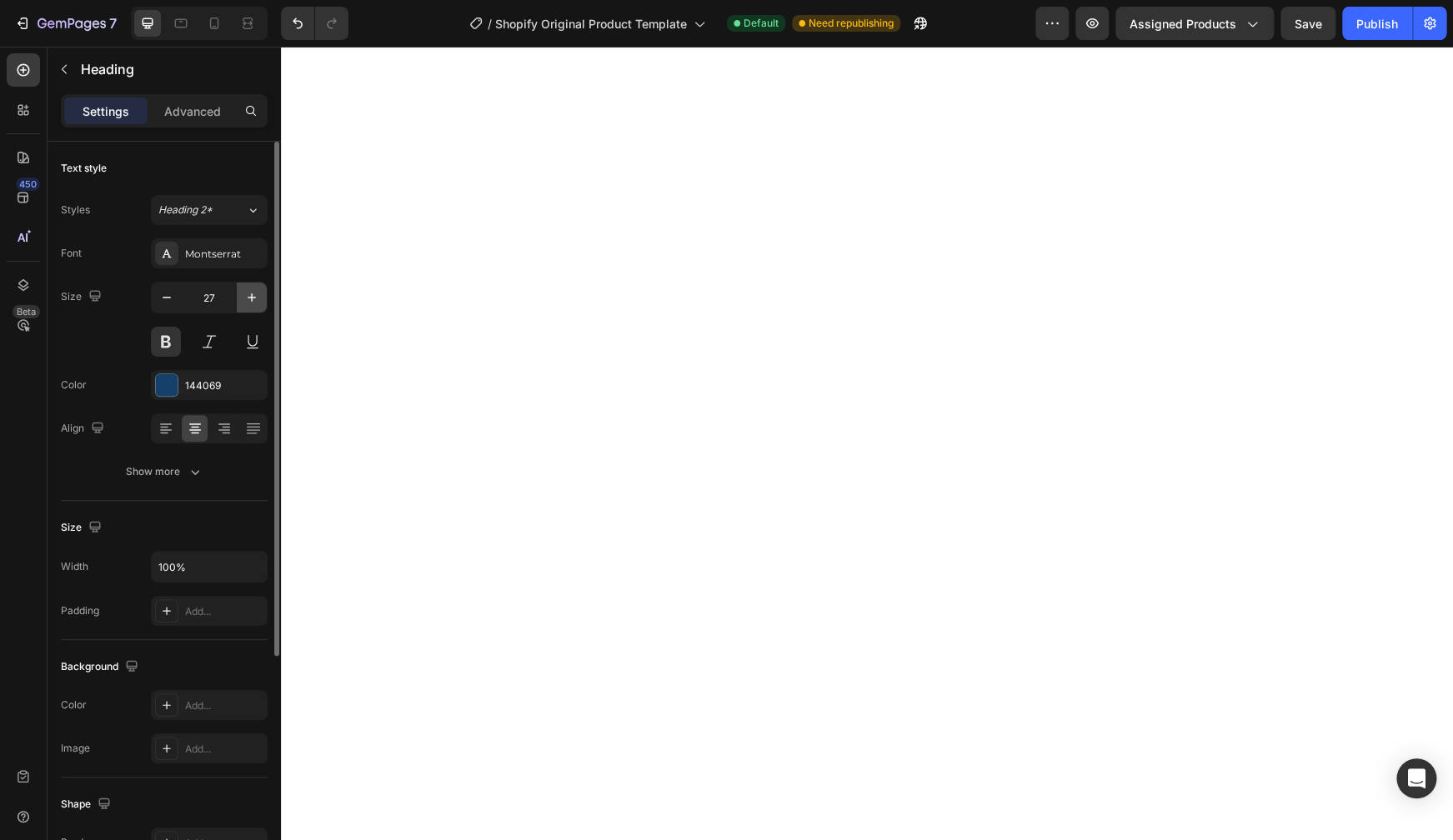
click at [256, 296] on icon "button" at bounding box center [251, 297] width 16 height 16
click at [171, 294] on icon "button" at bounding box center [167, 297] width 16 height 16
click at [256, 298] on icon "button" at bounding box center [252, 298] width 9 height 9
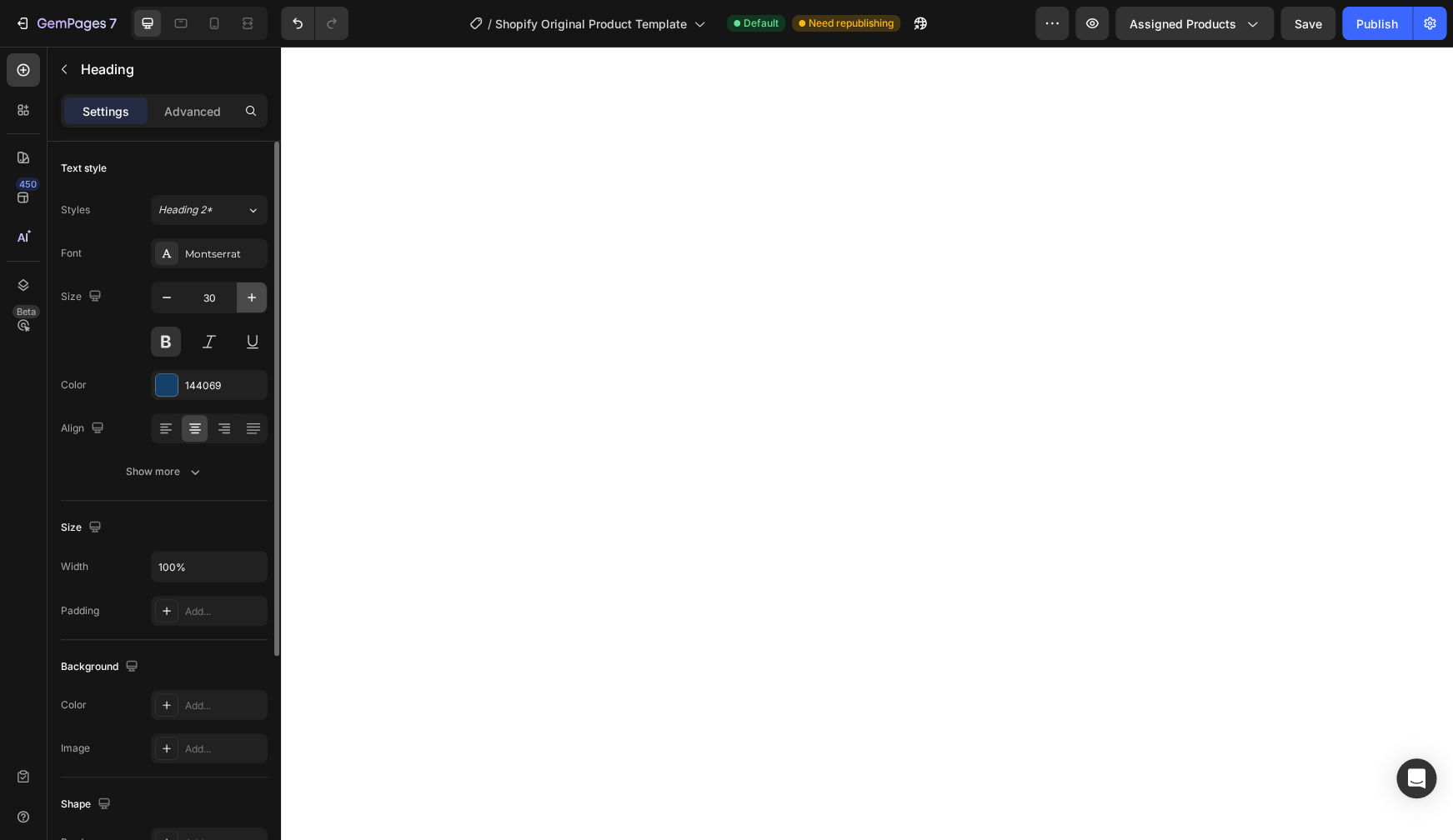
click at [256, 298] on icon "button" at bounding box center [252, 298] width 9 height 9
click at [172, 296] on icon "button" at bounding box center [167, 297] width 16 height 16
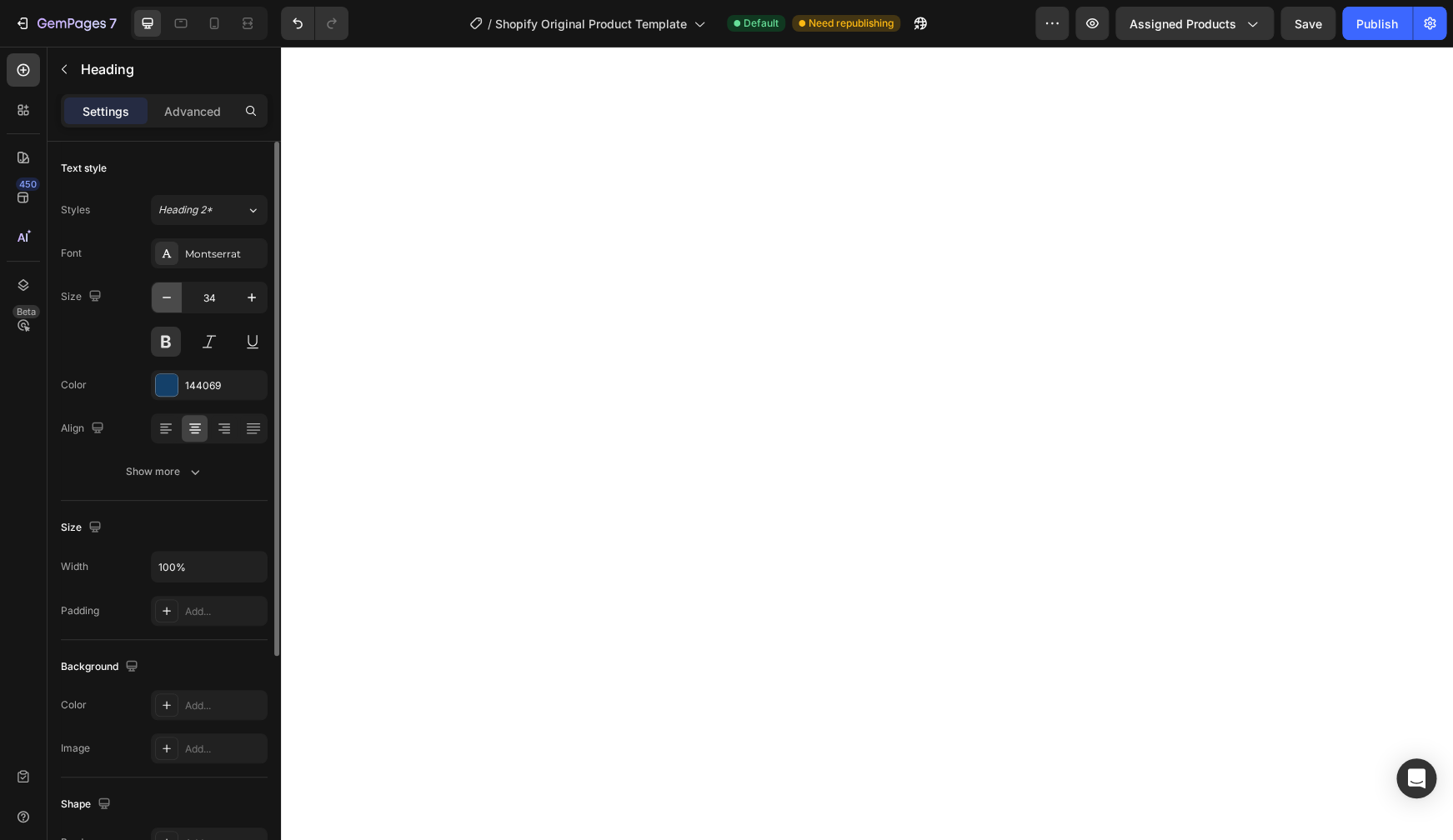
click at [172, 295] on icon "button" at bounding box center [167, 297] width 16 height 16
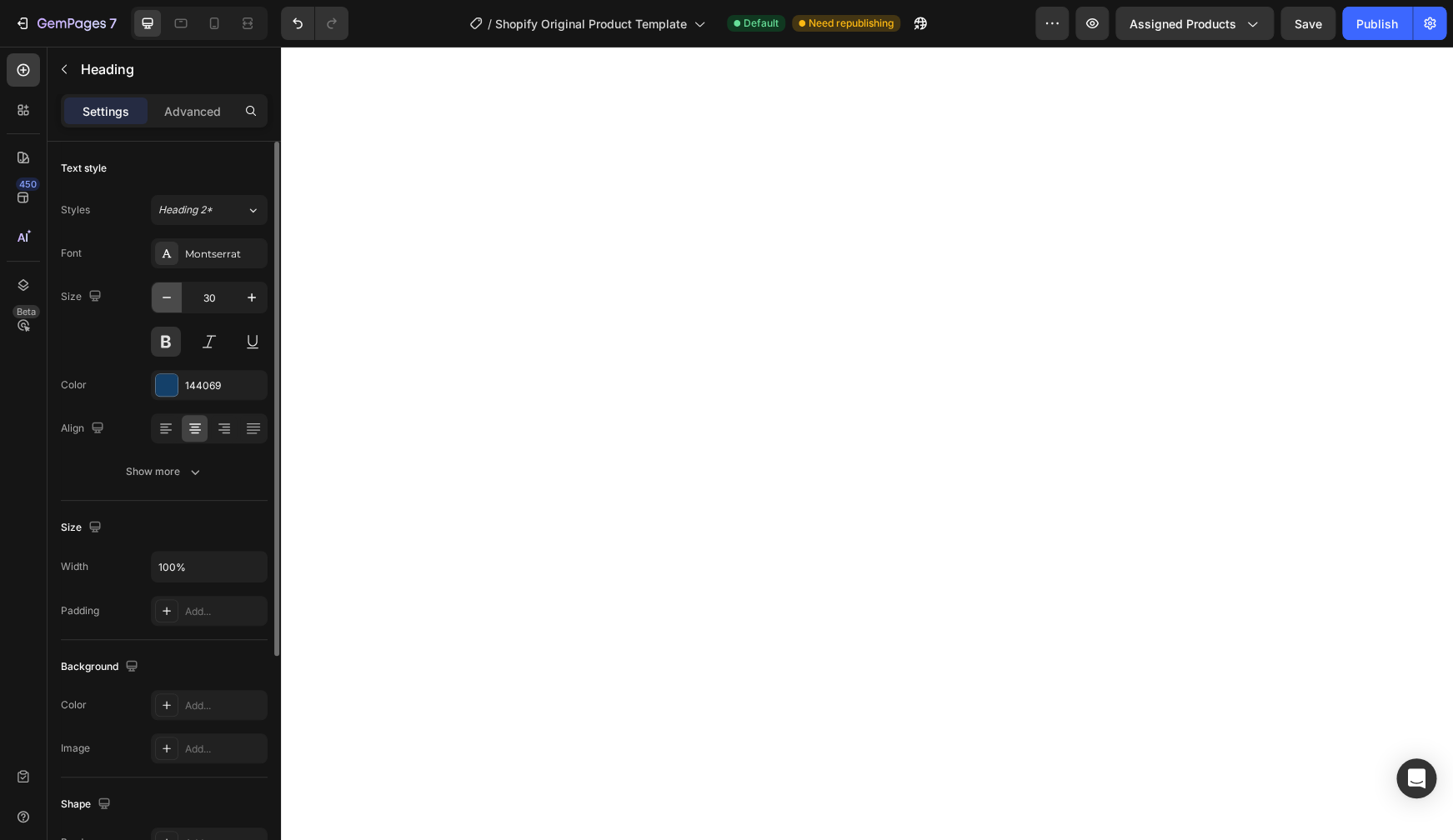
click at [172, 295] on icon "button" at bounding box center [167, 297] width 16 height 16
click at [172, 296] on icon "button" at bounding box center [167, 297] width 16 height 16
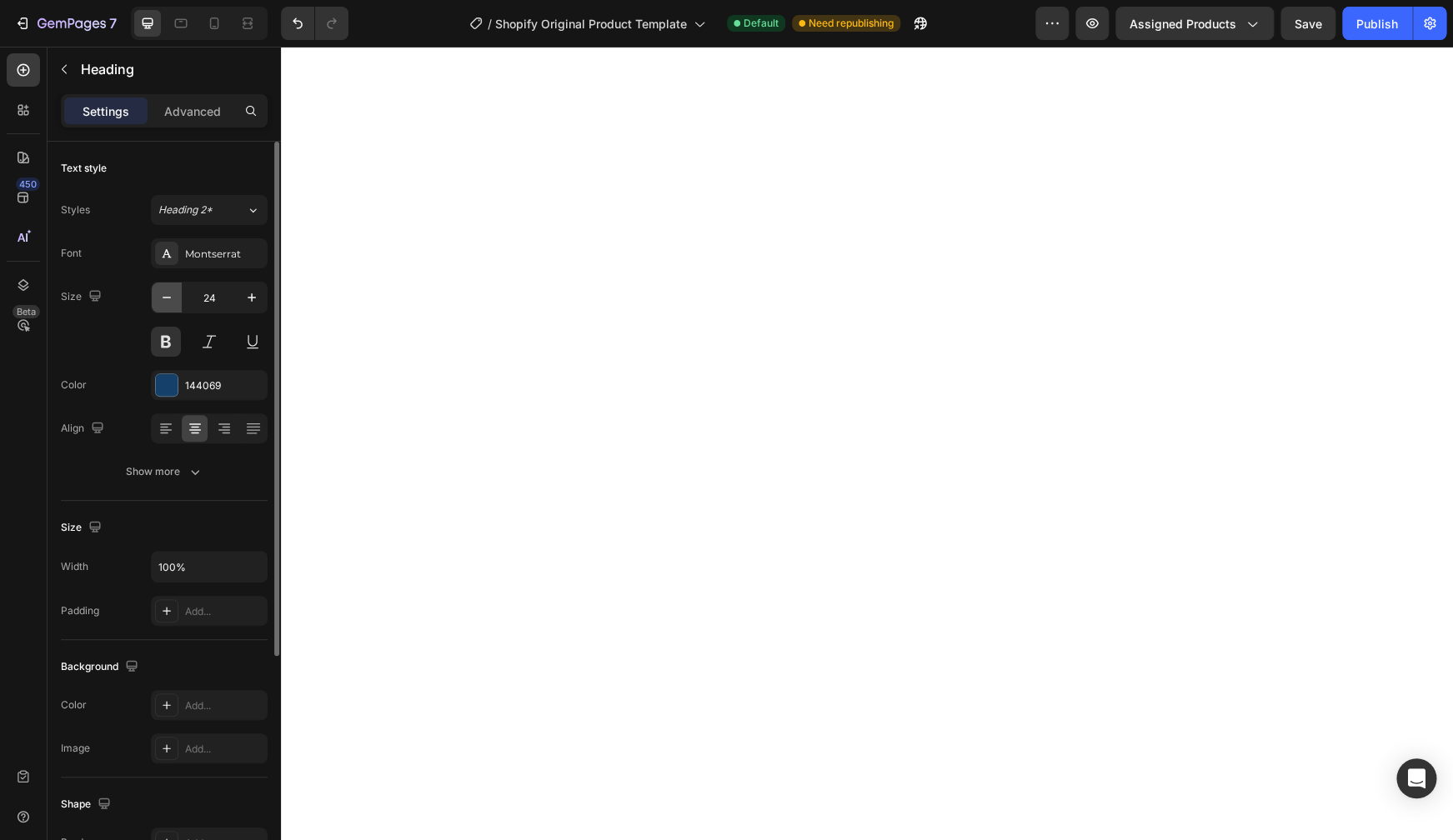
click at [172, 296] on icon "button" at bounding box center [167, 297] width 16 height 16
type input "21"
click at [190, 476] on icon "button" at bounding box center [194, 471] width 16 height 16
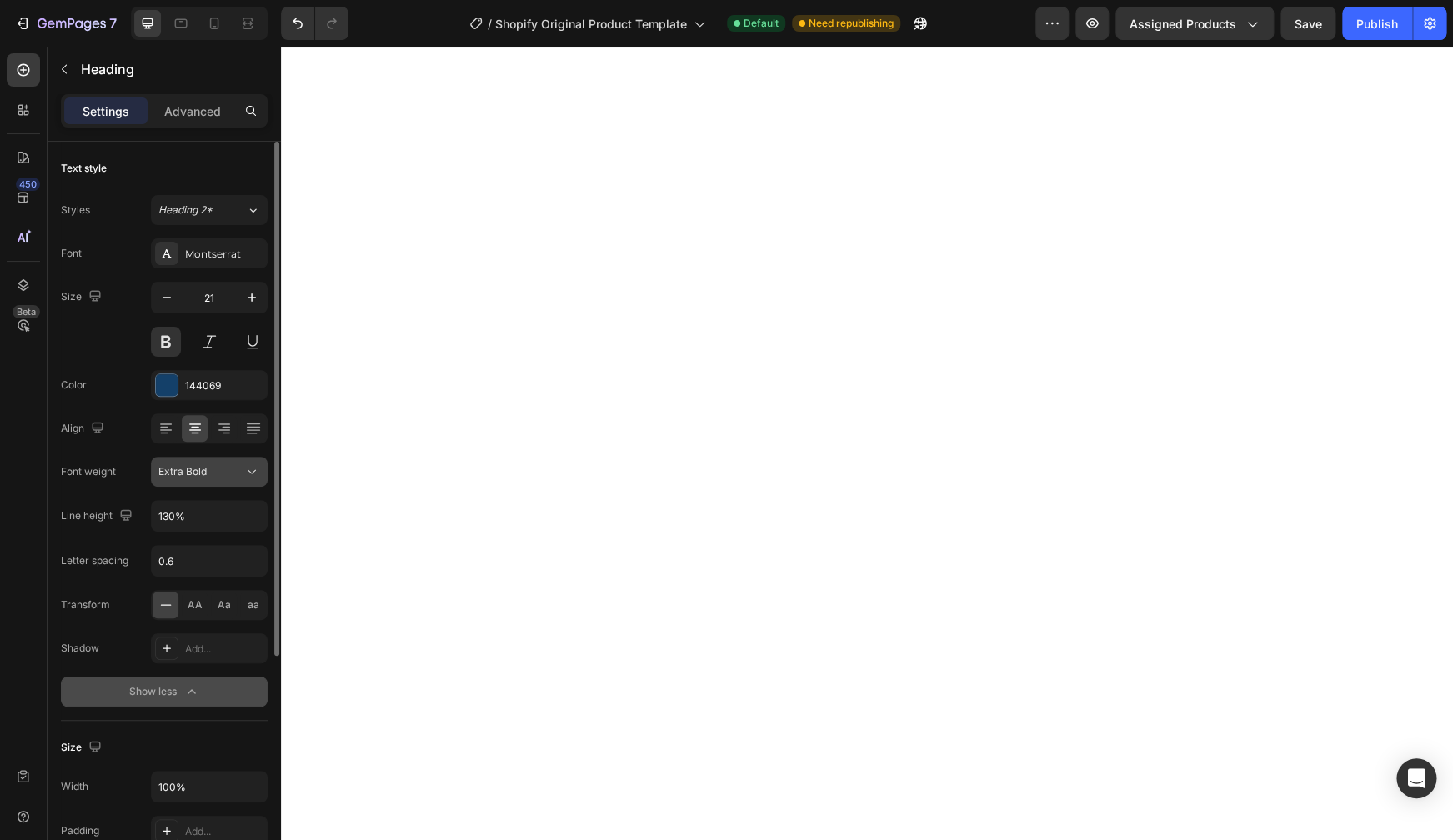
click at [226, 475] on div "Extra Bold" at bounding box center [201, 471] width 85 height 15
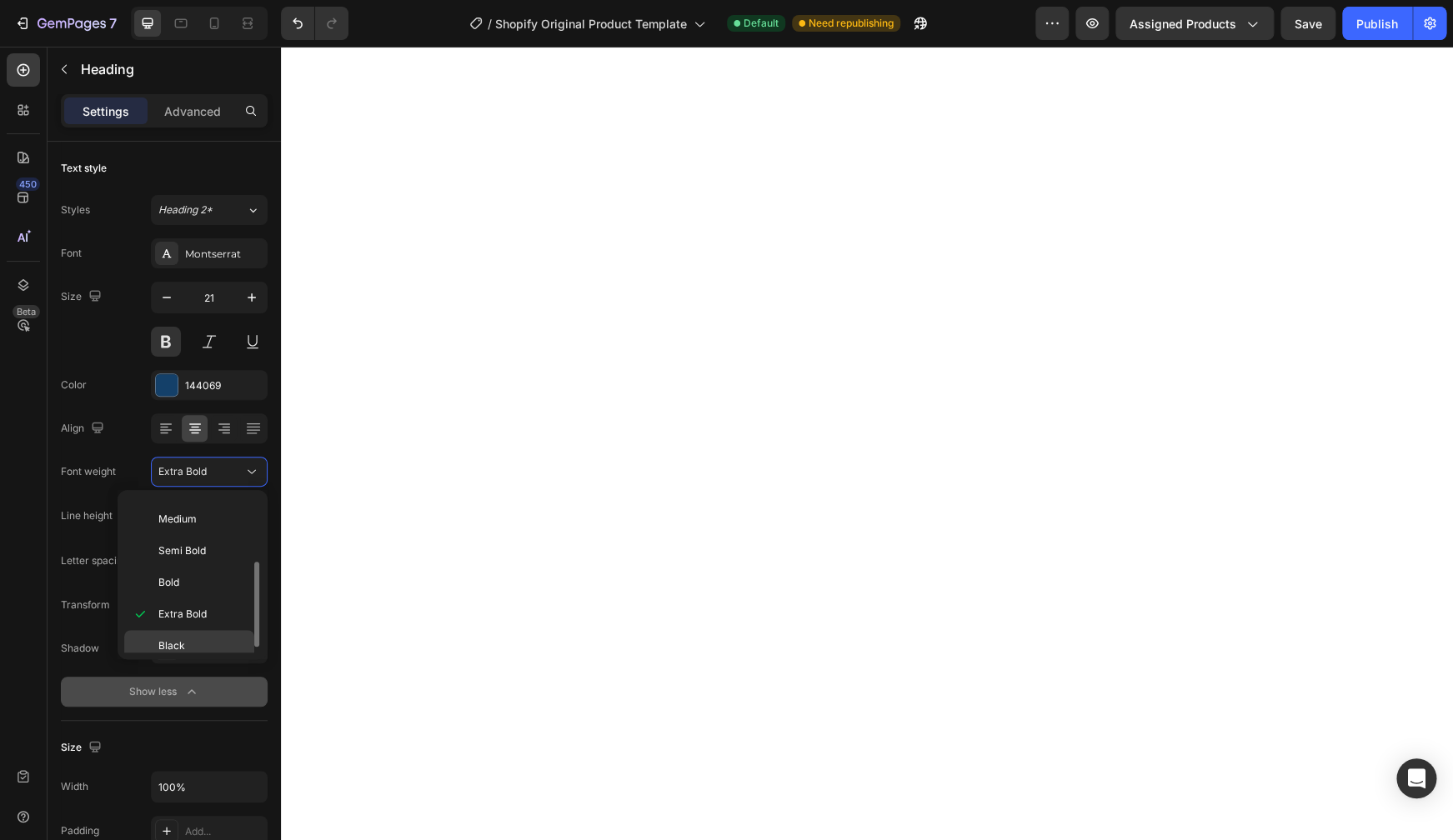
click at [196, 639] on p "Black" at bounding box center [203, 645] width 88 height 15
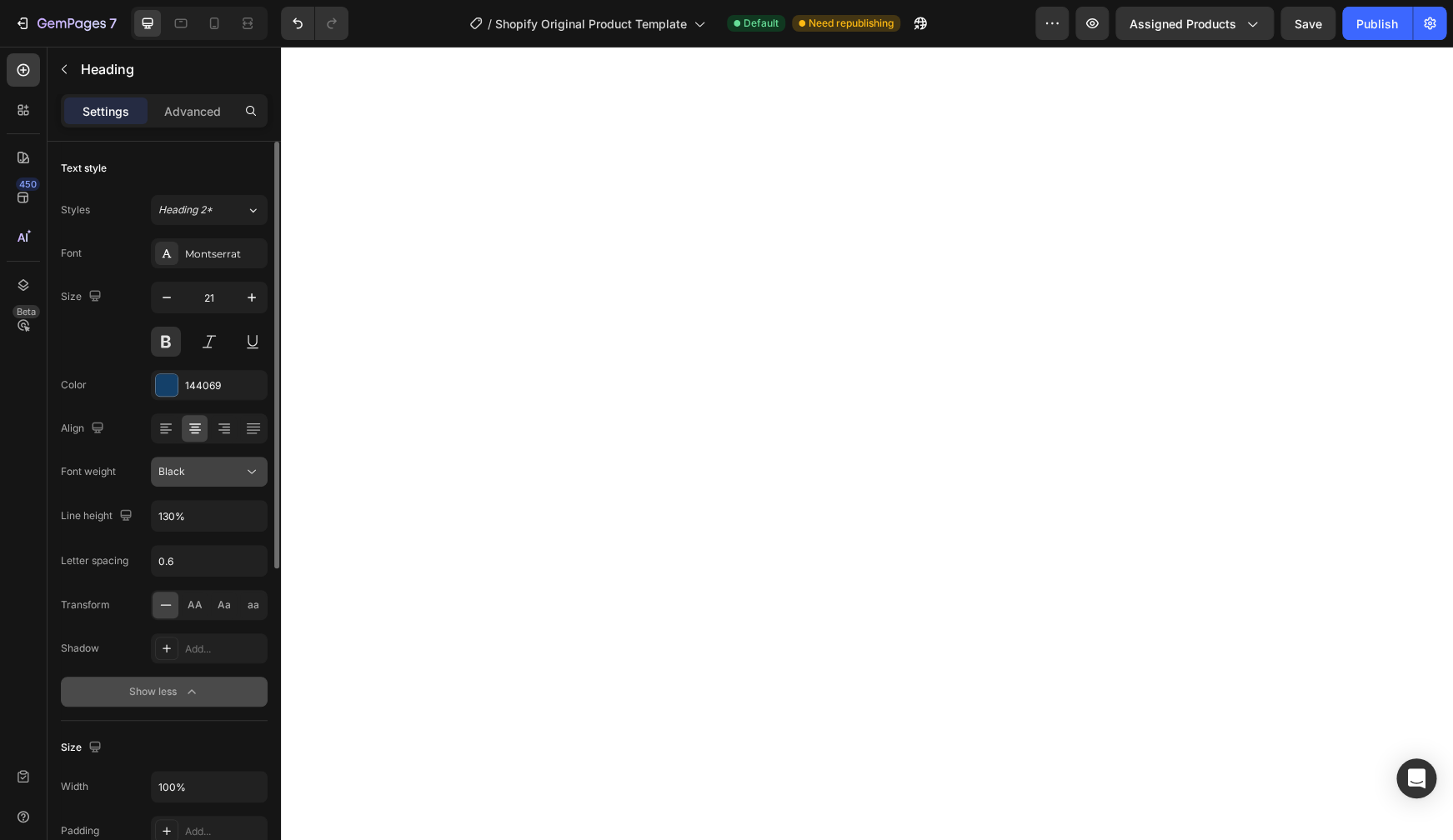
click at [211, 476] on div "Black" at bounding box center [201, 471] width 85 height 15
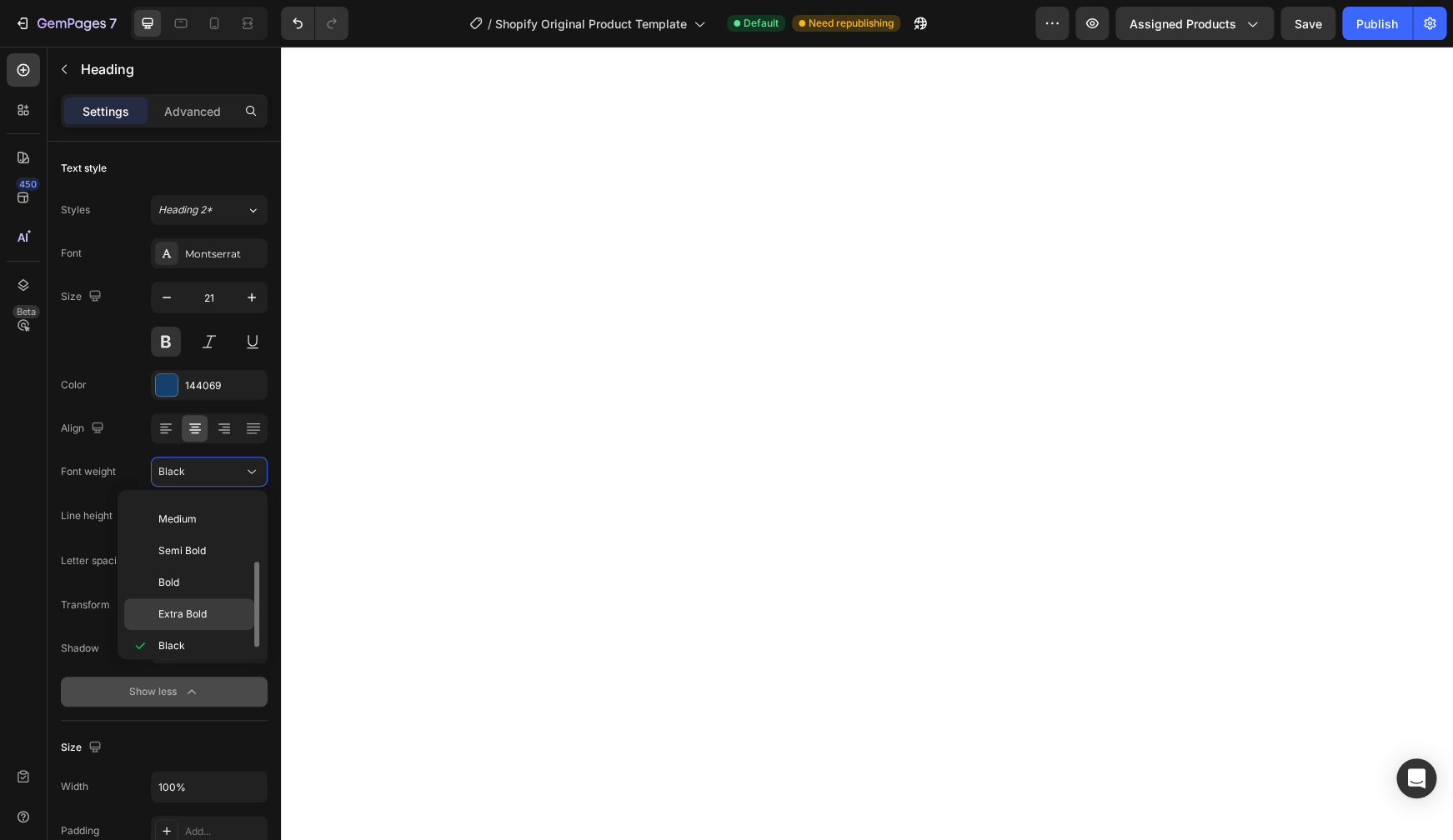
click at [214, 611] on p "Extra Bold" at bounding box center [203, 613] width 88 height 15
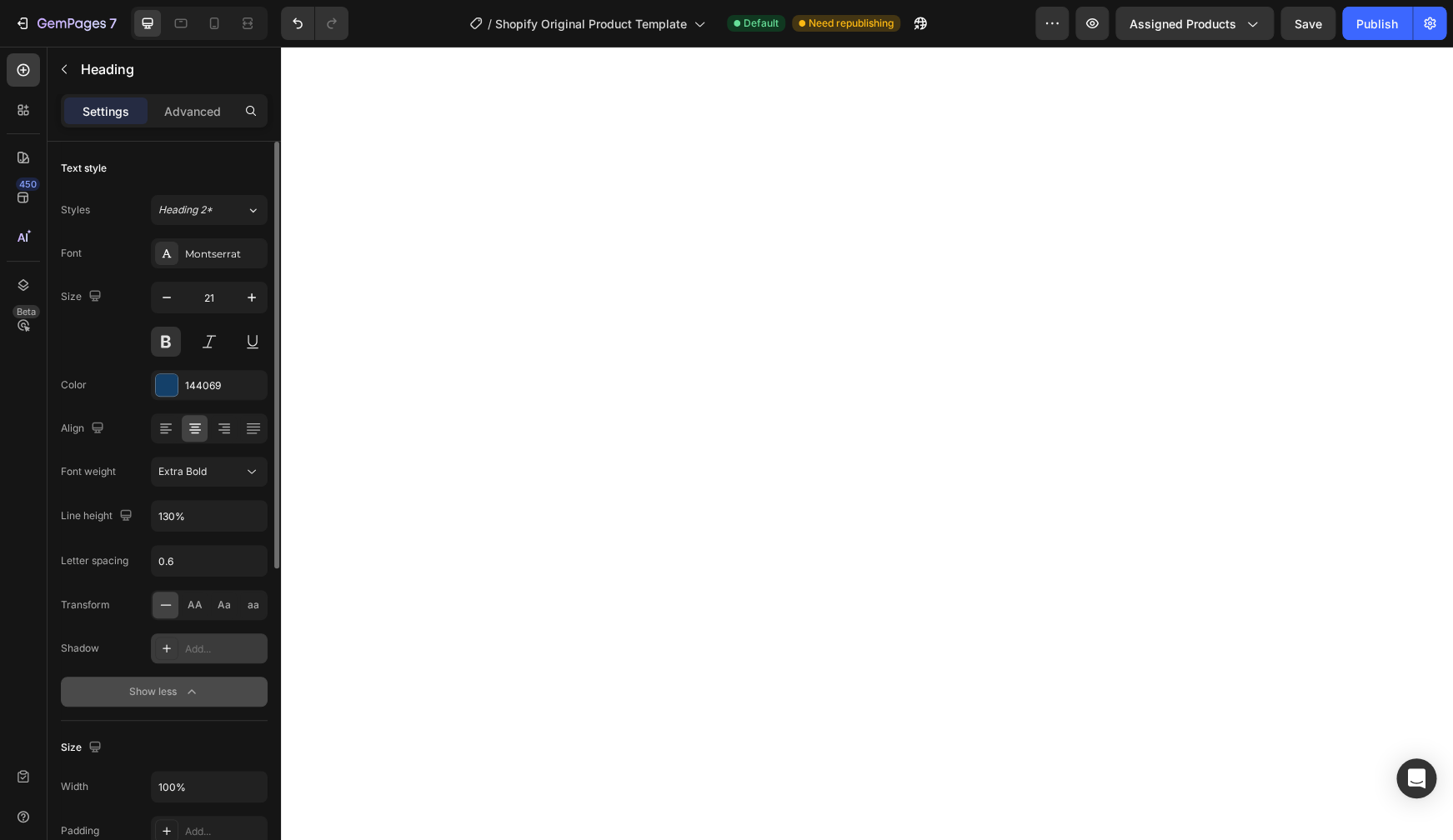
click at [162, 643] on icon at bounding box center [166, 648] width 13 height 13
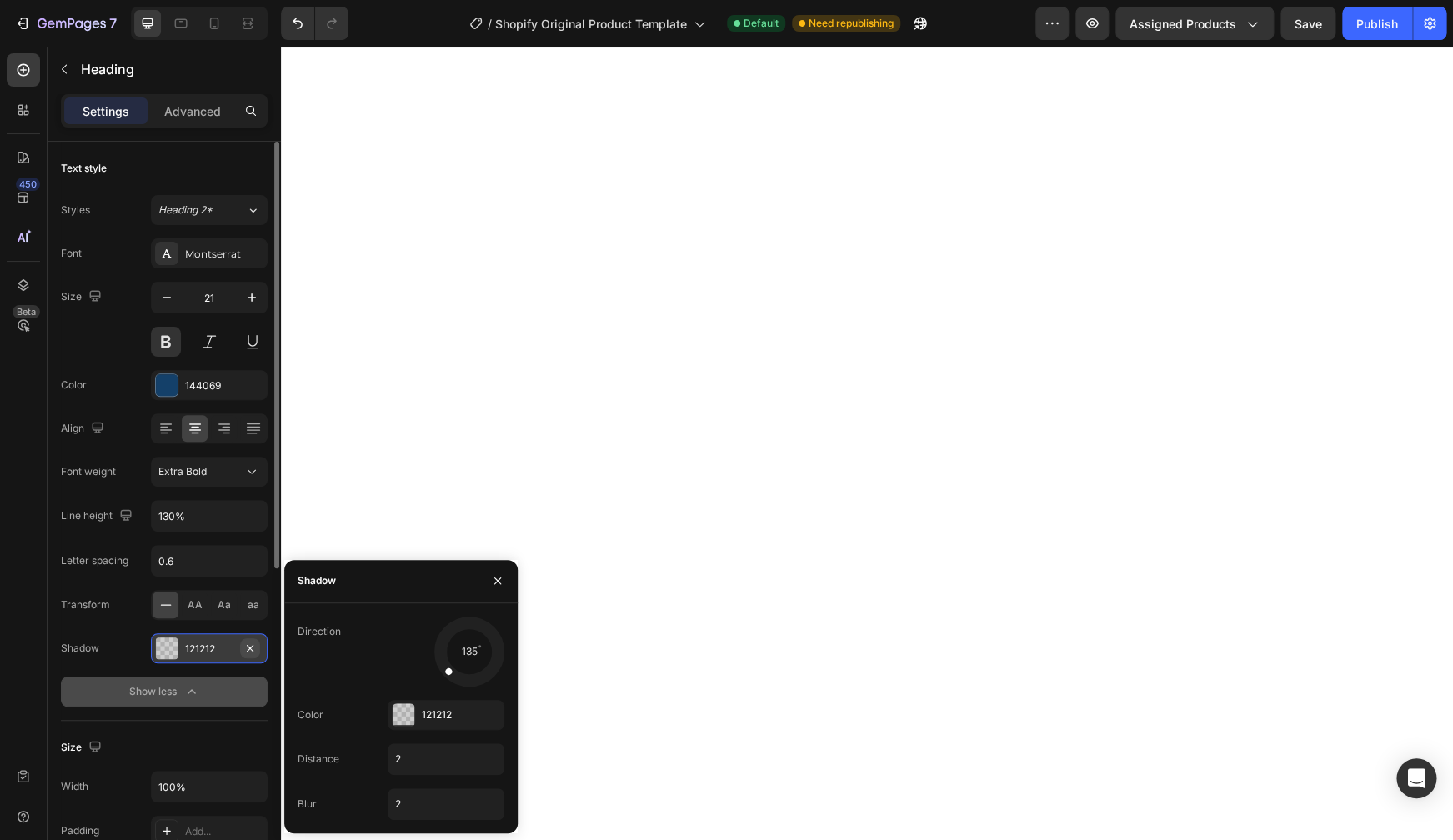
click at [257, 647] on icon "button" at bounding box center [249, 648] width 13 height 13
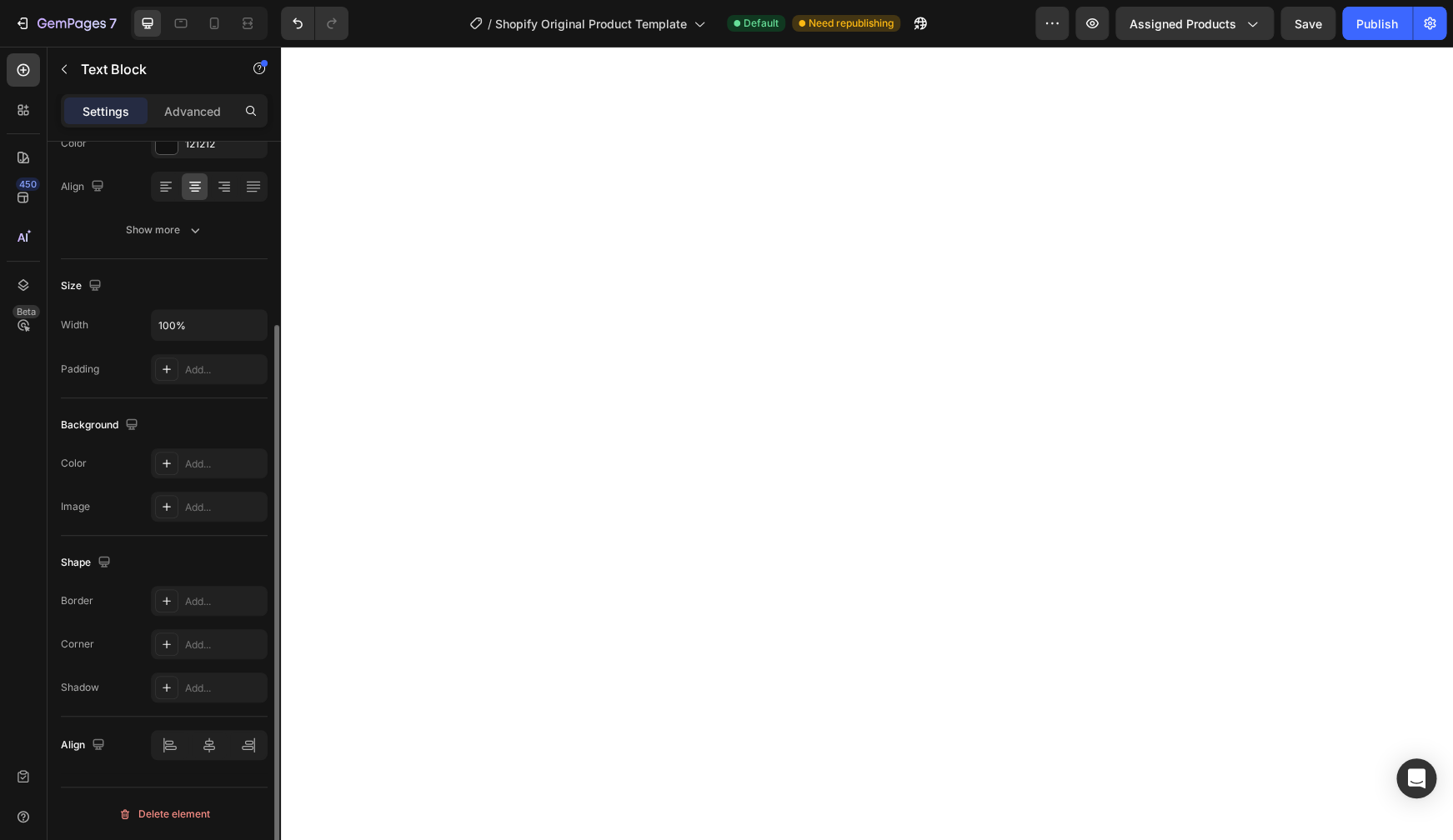
scroll to position [0, 0]
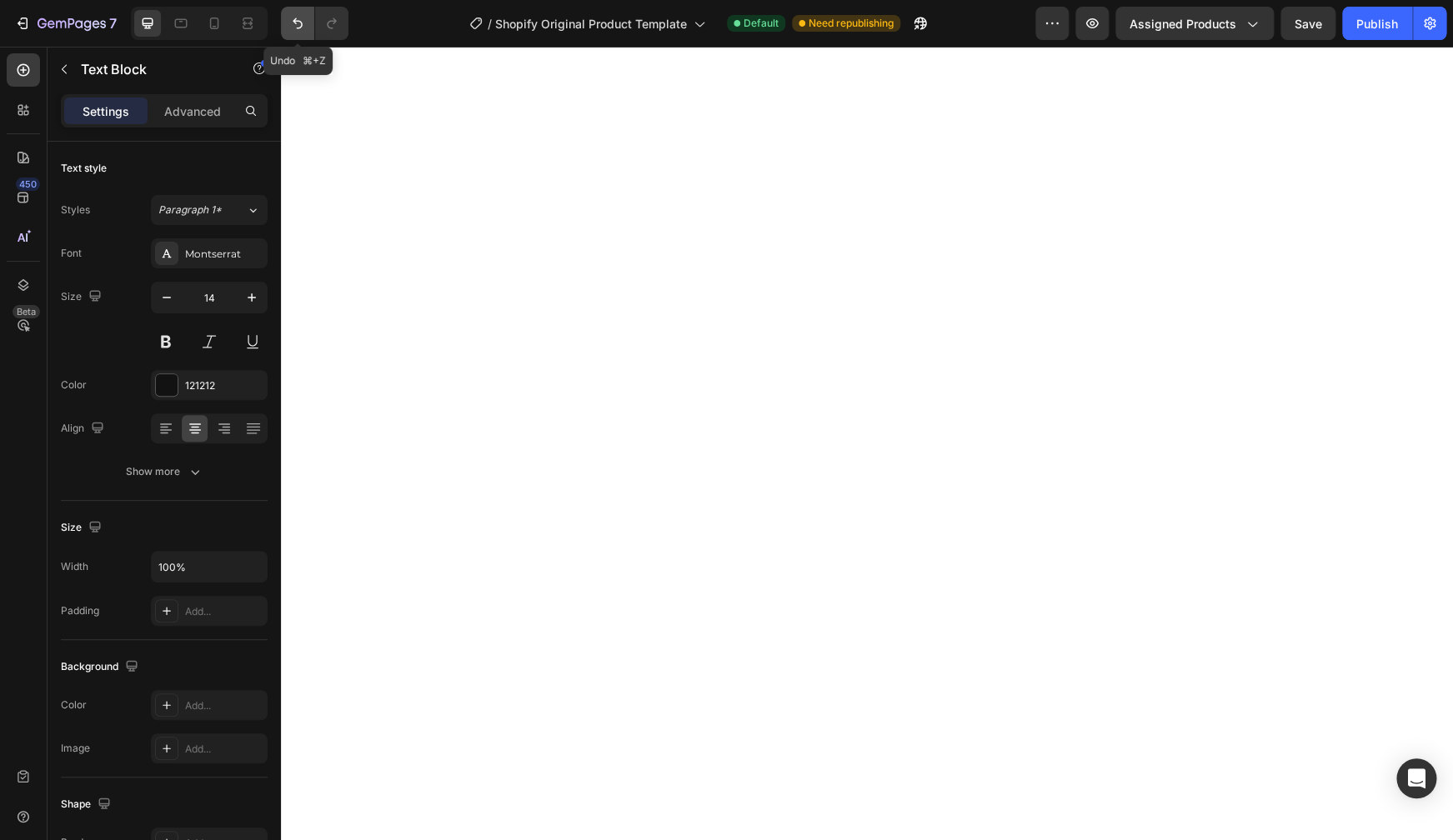
click at [294, 27] on icon "Undo/Redo" at bounding box center [297, 22] width 16 height 16
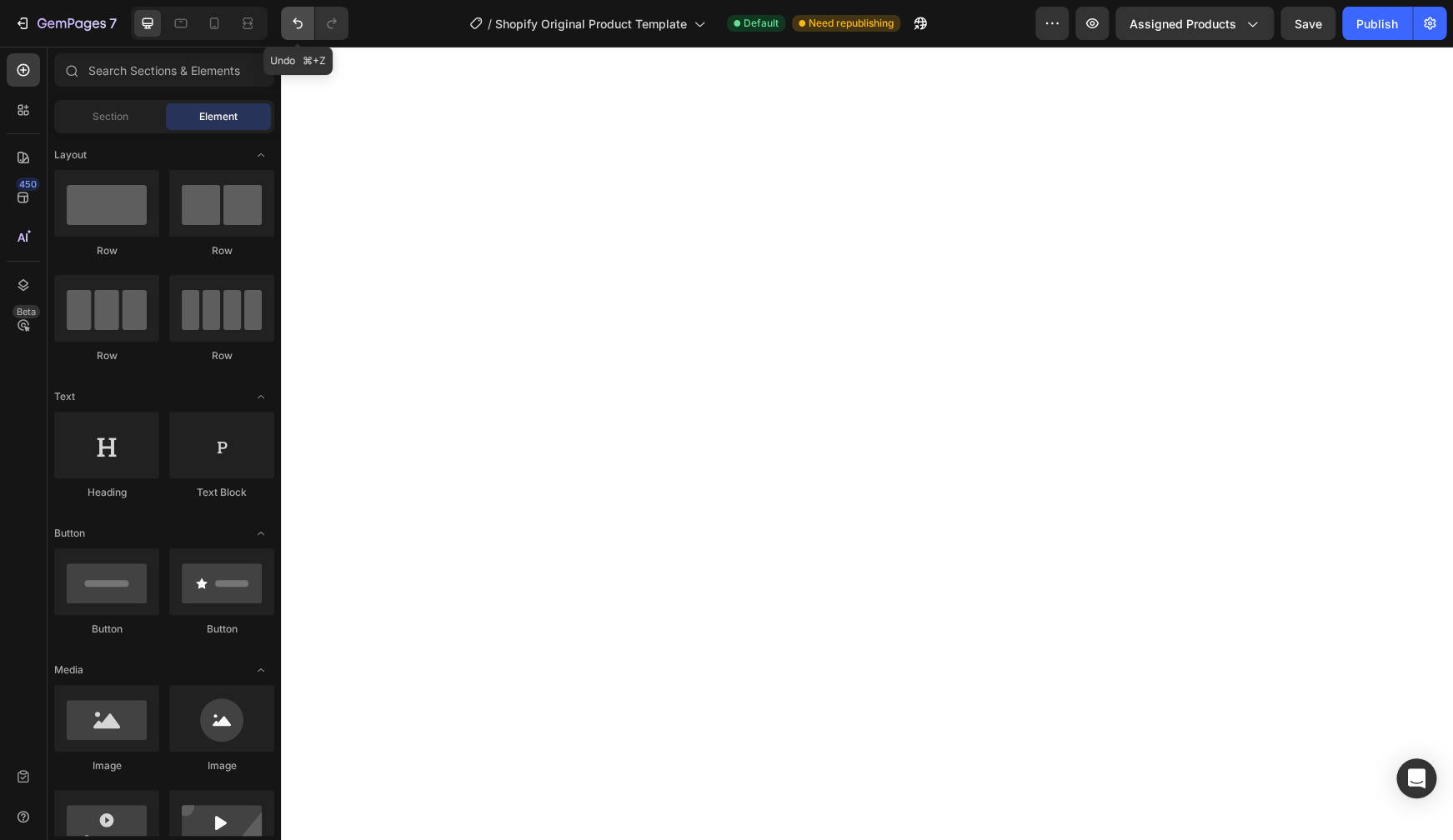
click at [305, 23] on icon "Undo/Redo" at bounding box center [297, 22] width 16 height 16
click at [296, 27] on icon "Undo/Redo" at bounding box center [297, 22] width 16 height 16
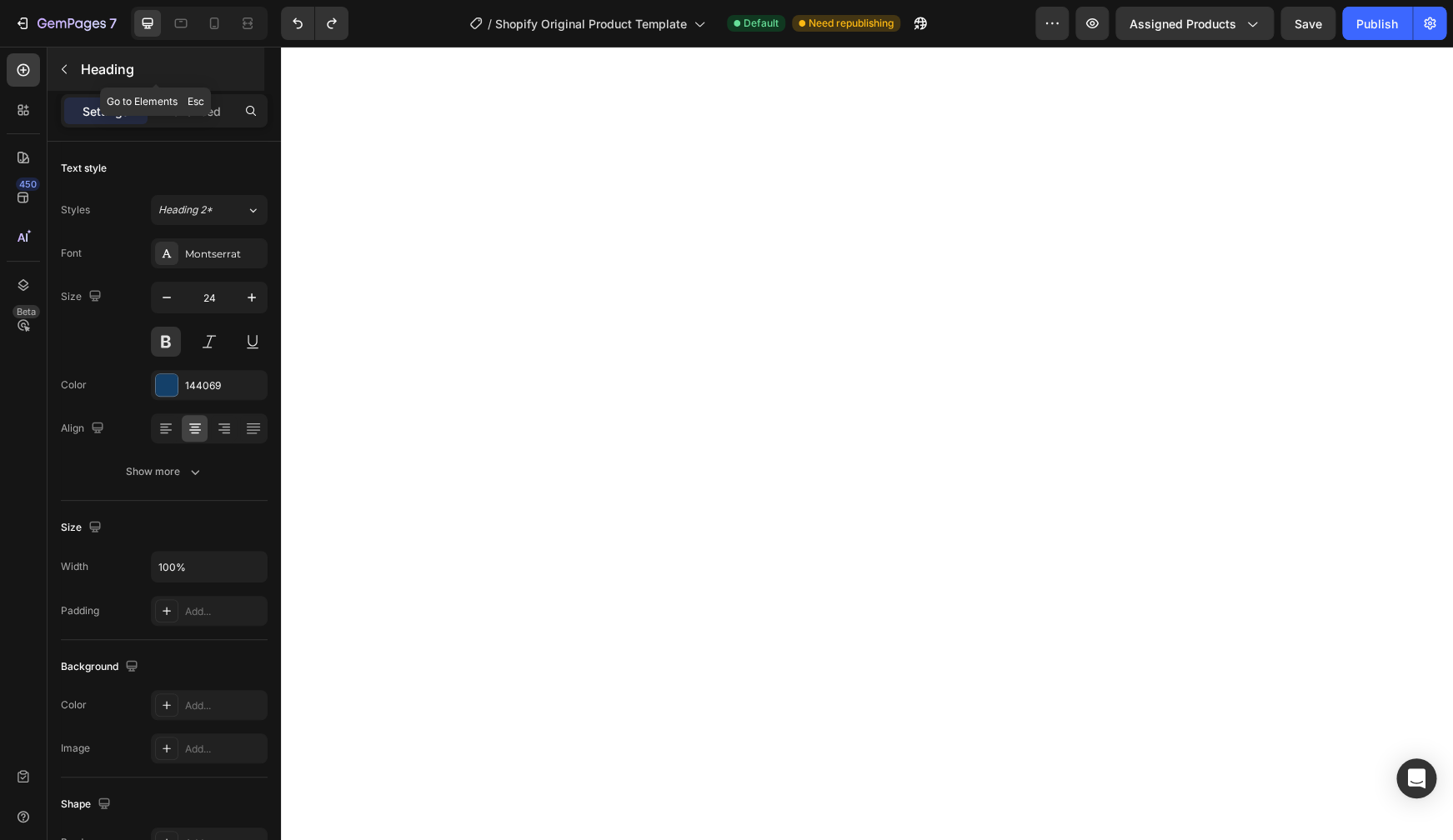
click at [79, 78] on div "Heading" at bounding box center [155, 69] width 217 height 43
